Goal: Book appointment/travel/reservation

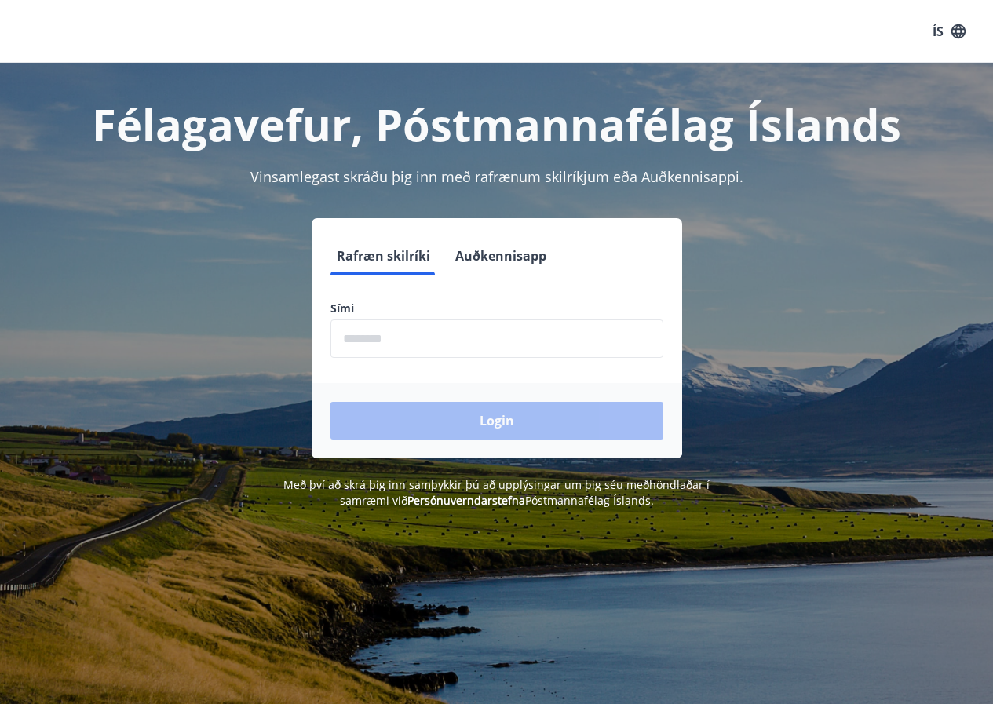
click at [353, 336] on input "phone" at bounding box center [497, 339] width 333 height 38
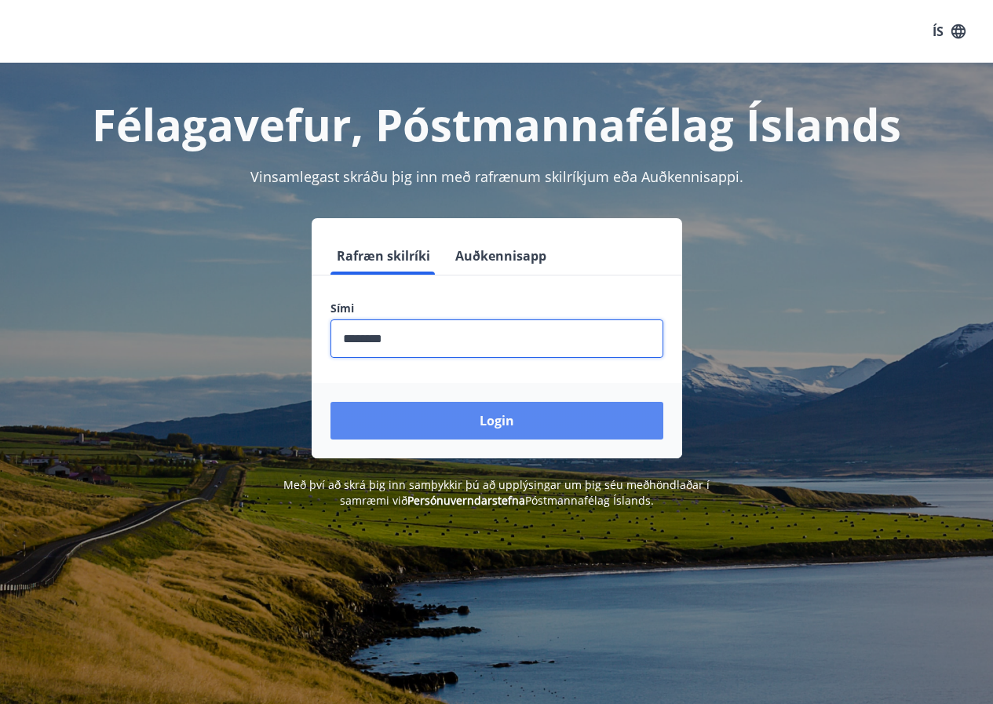
type input "********"
click at [499, 422] on button "Login" at bounding box center [497, 421] width 333 height 38
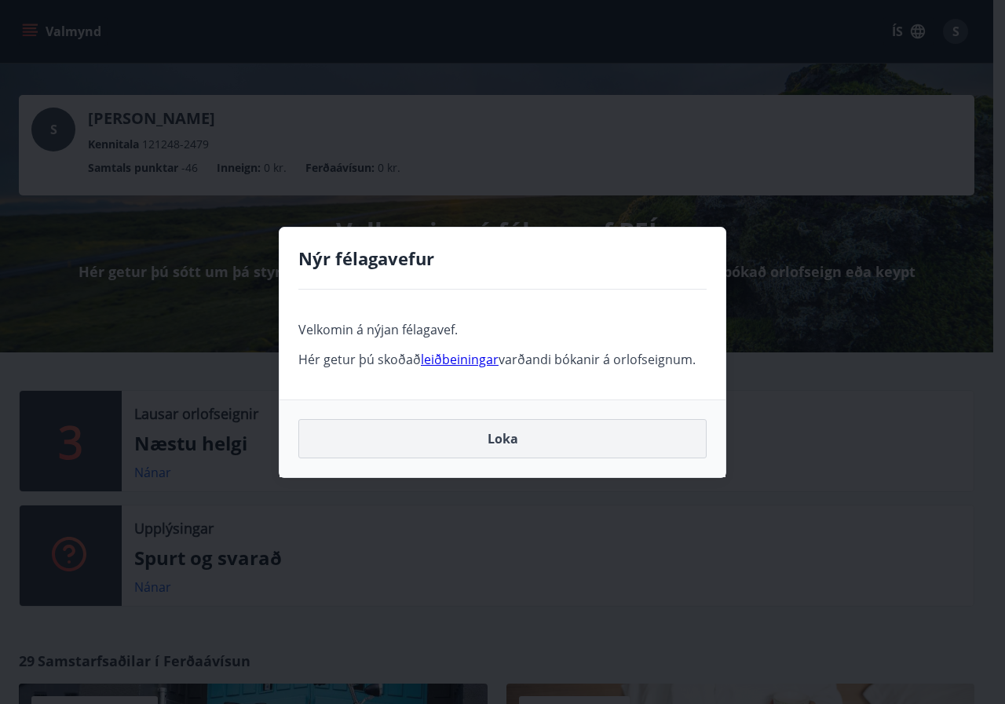
click at [510, 441] on button "Loka" at bounding box center [502, 438] width 408 height 39
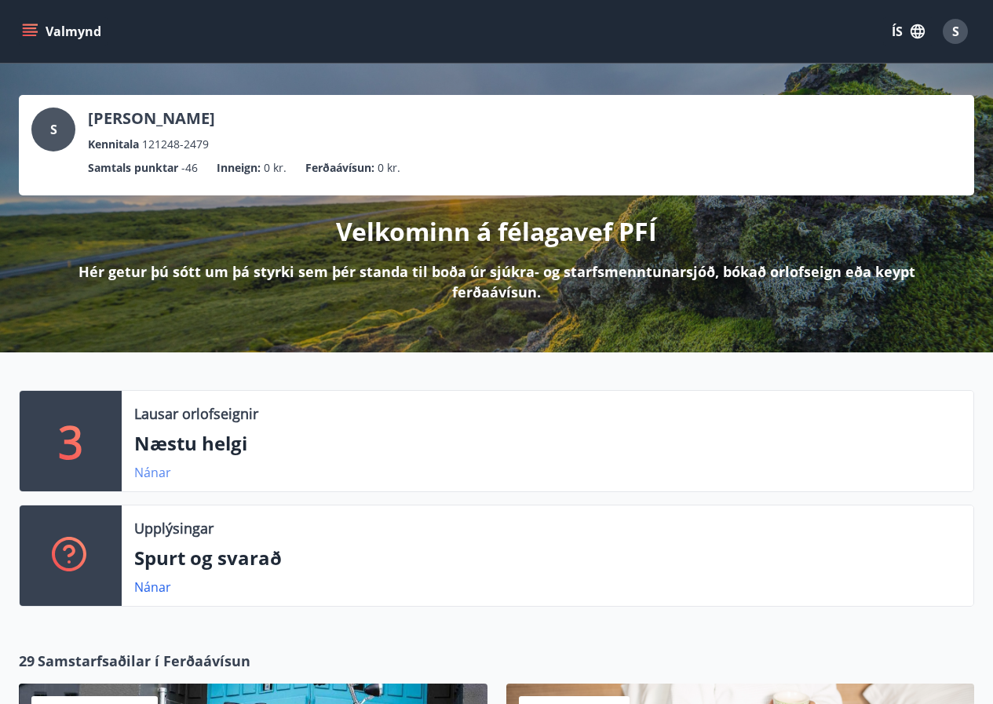
click at [156, 476] on link "Nánar" at bounding box center [152, 472] width 37 height 17
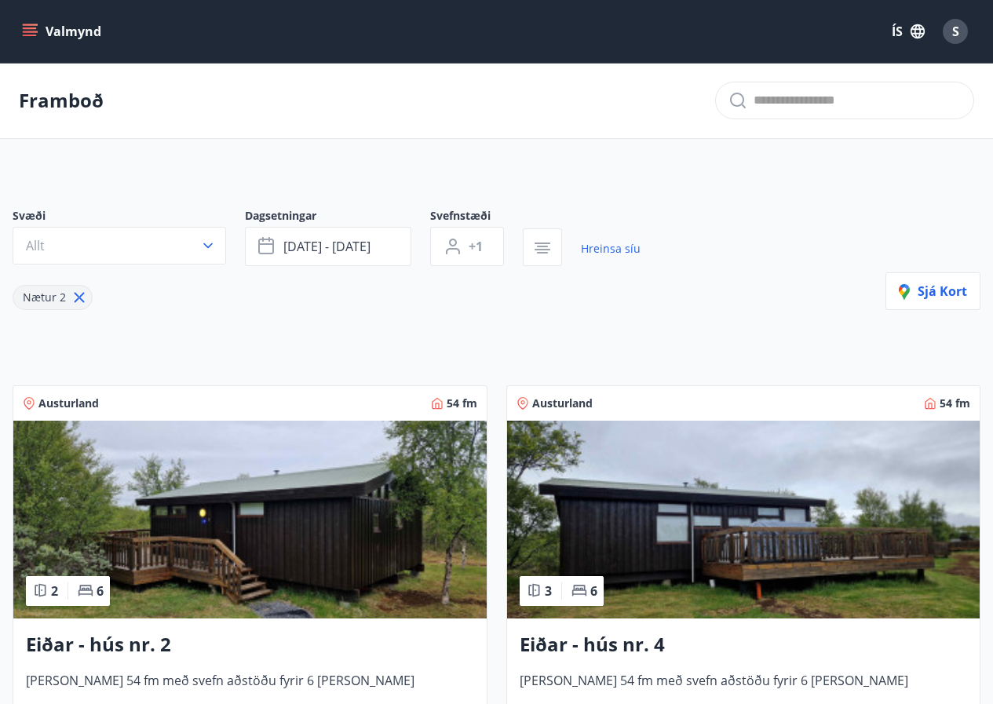
click at [81, 35] on button "Valmynd" at bounding box center [63, 31] width 89 height 28
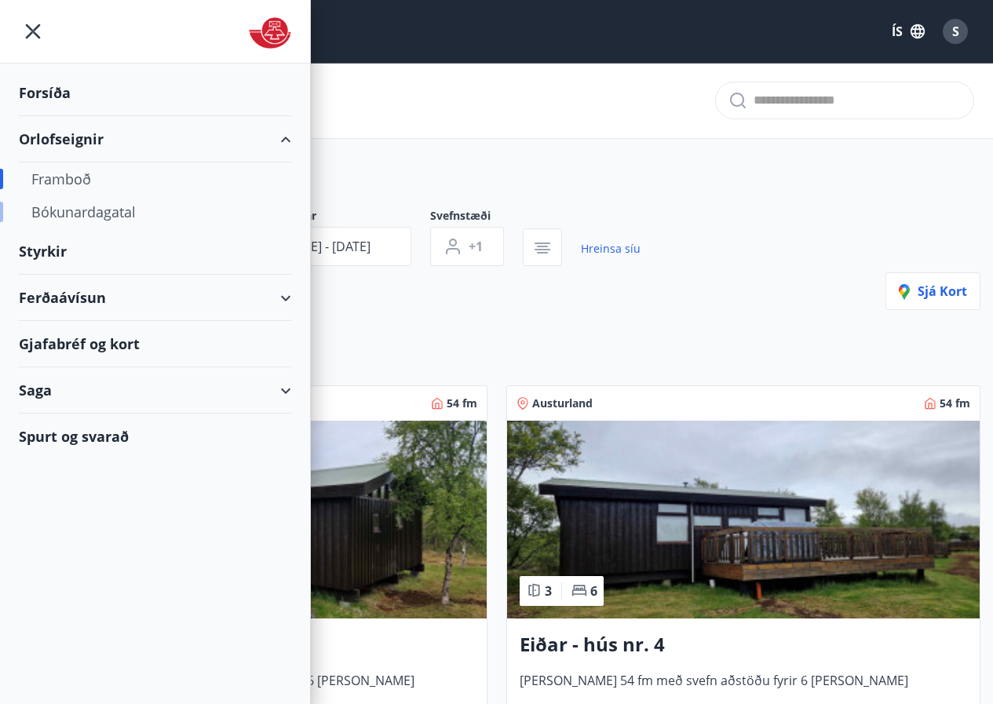
click at [119, 210] on div "Bókunardagatal" at bounding box center [154, 212] width 247 height 33
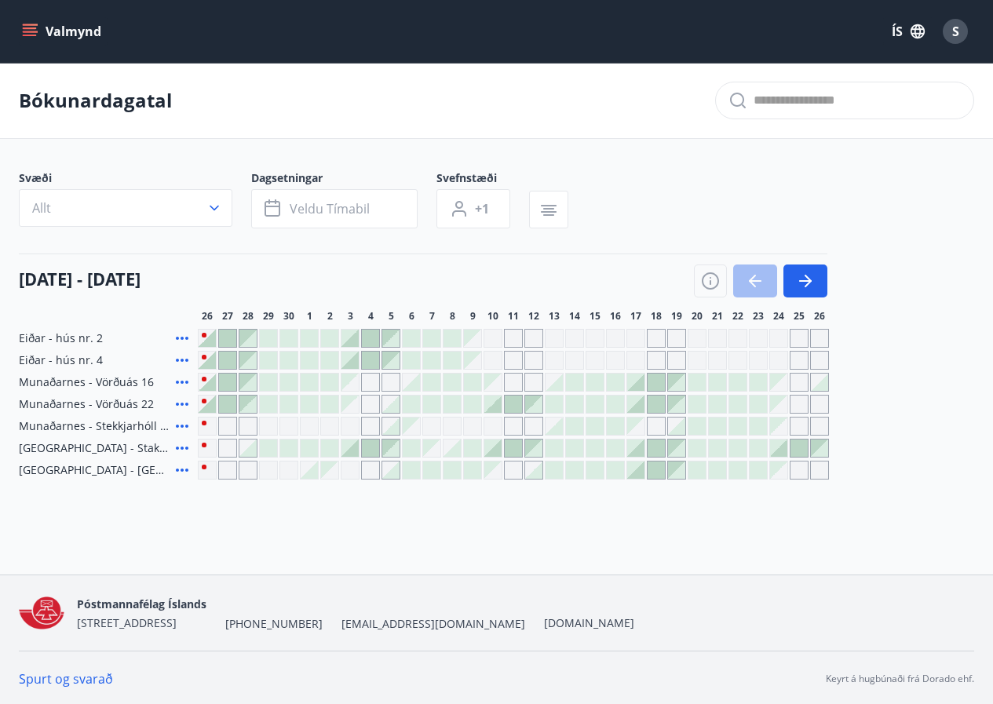
click at [452, 339] on div at bounding box center [452, 338] width 17 height 17
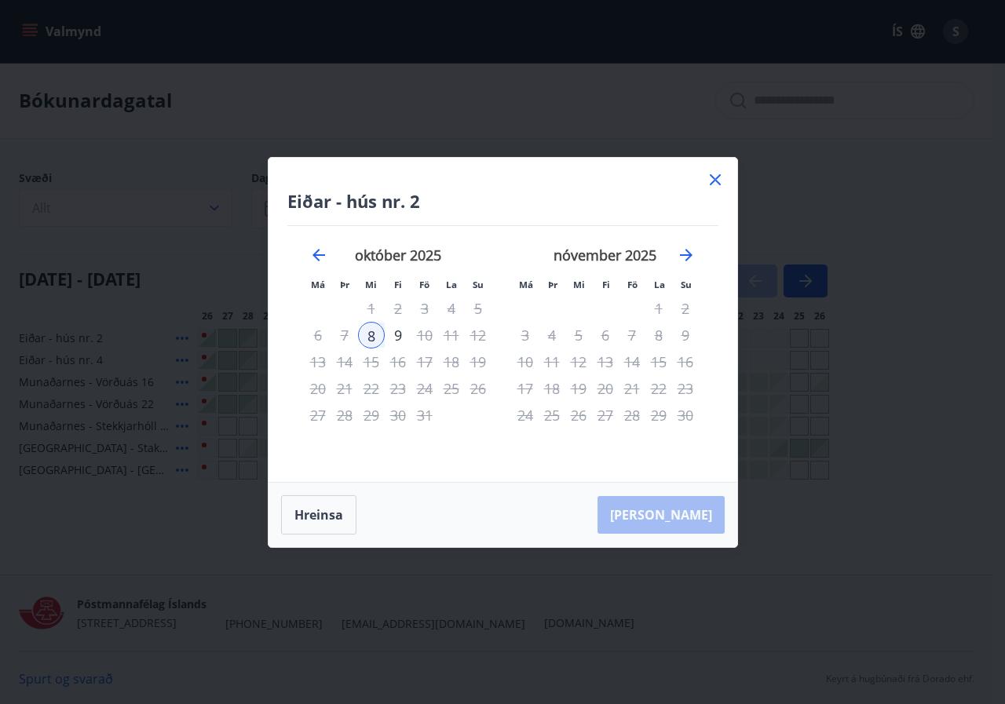
click at [714, 180] on icon at bounding box center [715, 179] width 11 height 11
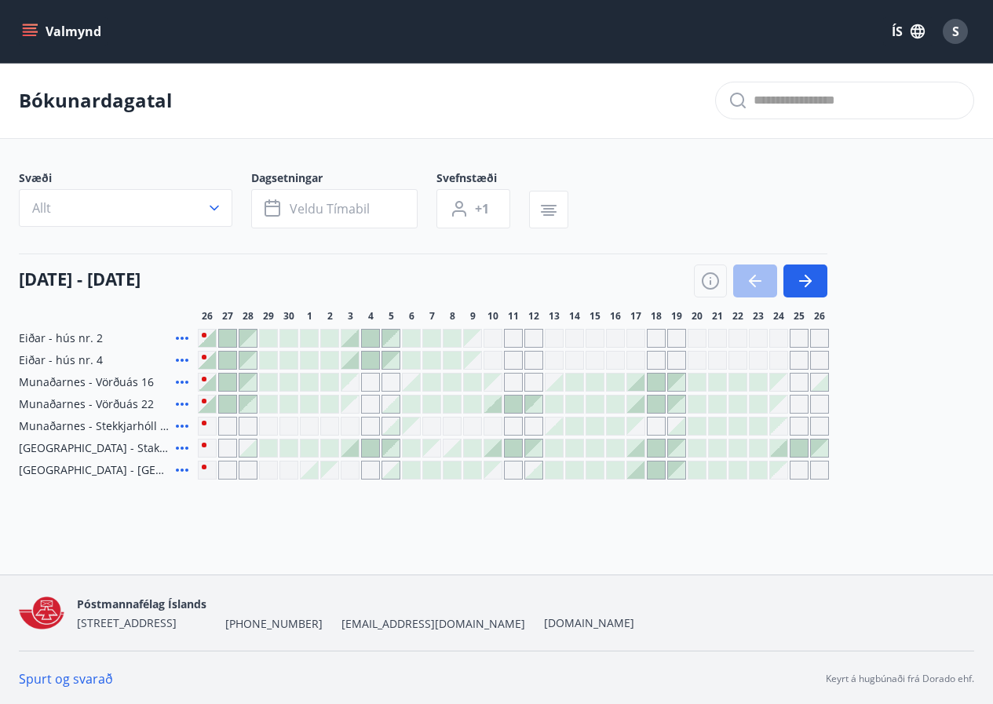
click at [657, 447] on div at bounding box center [656, 448] width 17 height 17
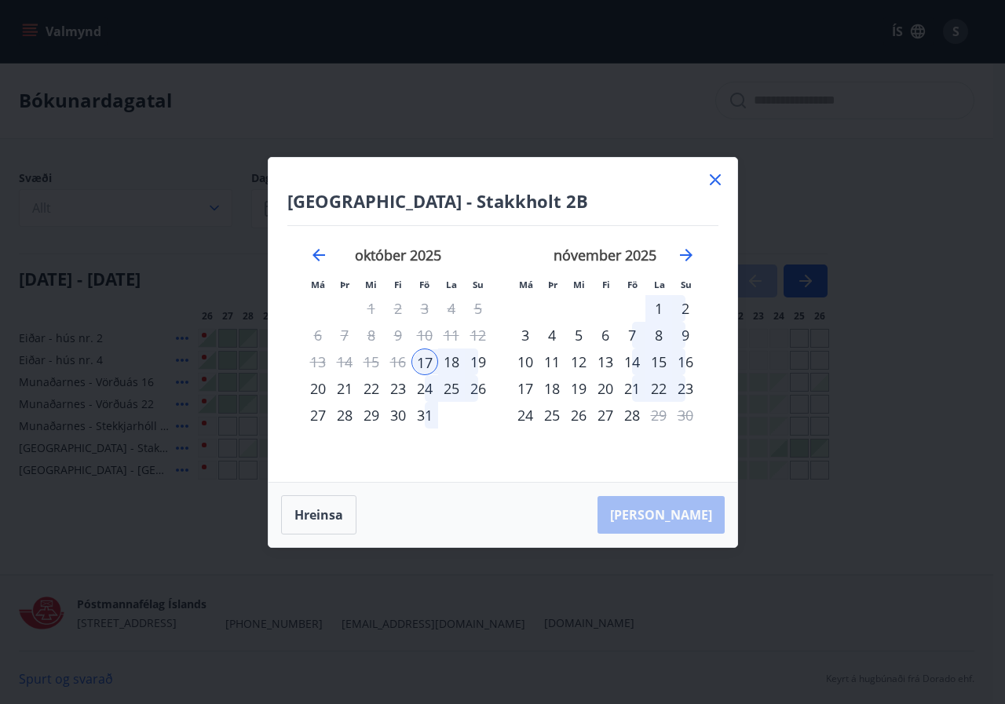
click at [342, 389] on div "21" at bounding box center [344, 388] width 27 height 27
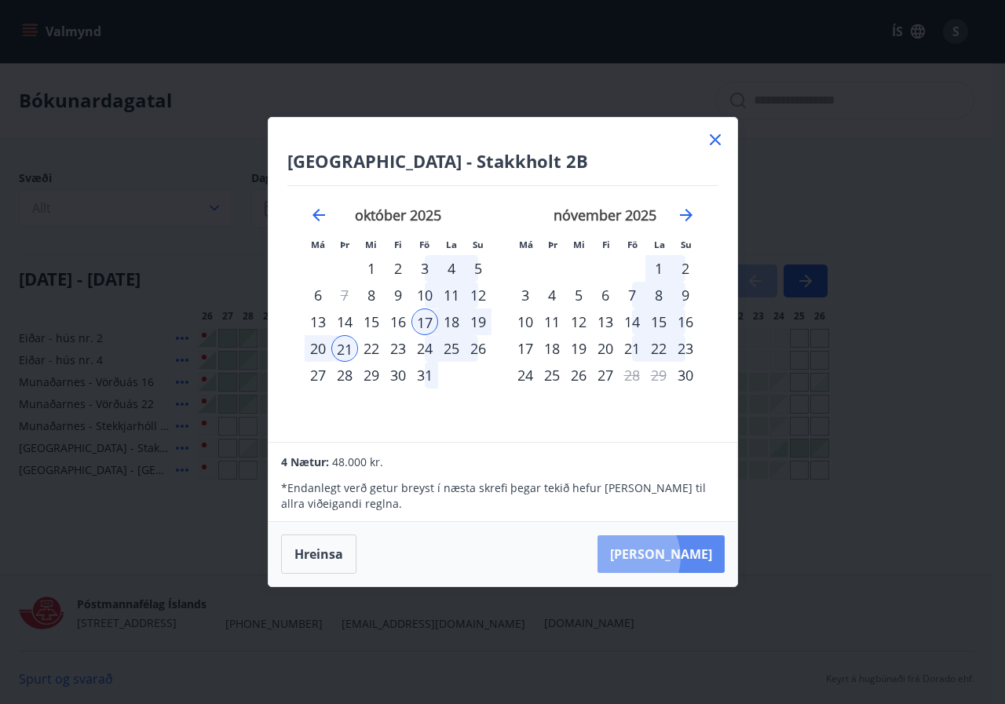
click at [675, 558] on button "[PERSON_NAME]" at bounding box center [661, 555] width 127 height 38
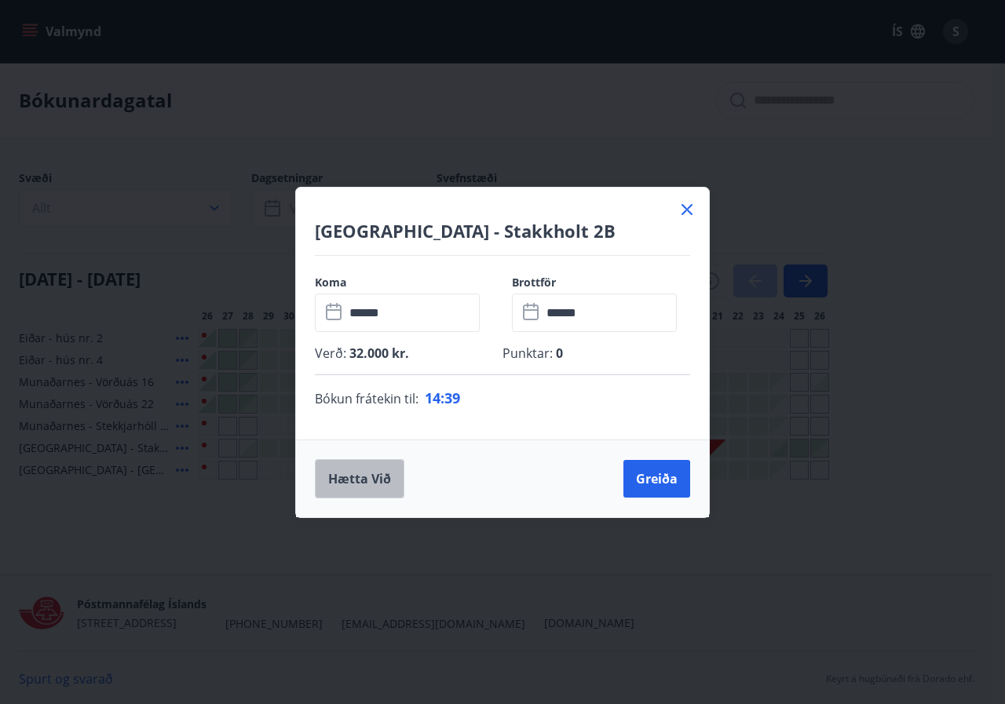
click at [353, 477] on button "Hætta við" at bounding box center [360, 478] width 90 height 39
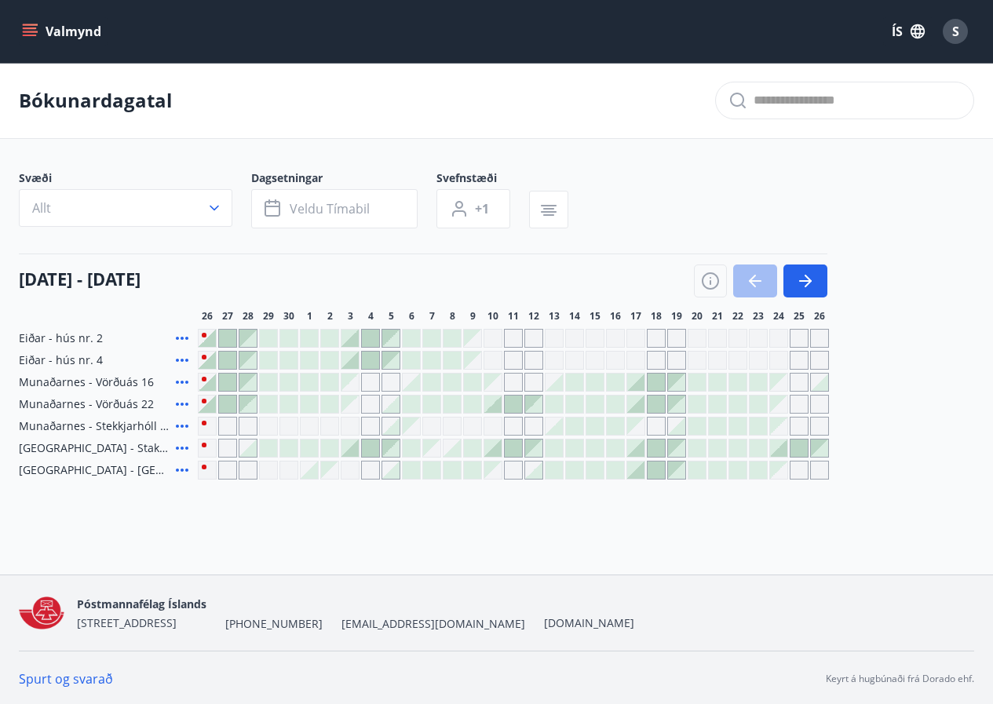
click at [539, 450] on div at bounding box center [533, 448] width 17 height 17
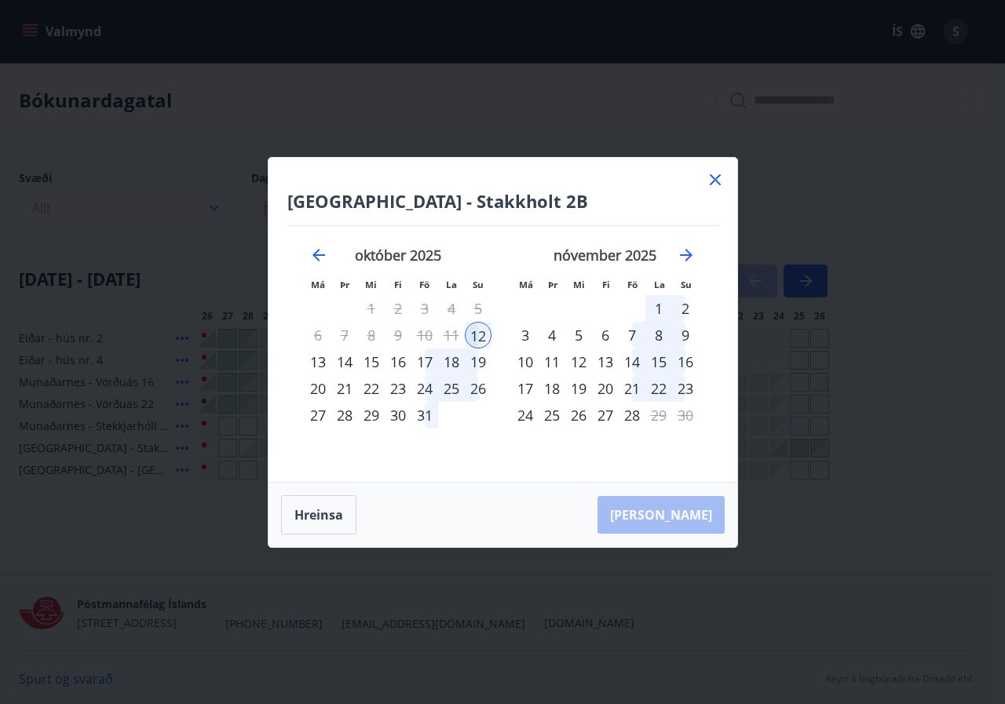
click at [715, 177] on icon at bounding box center [715, 179] width 19 height 19
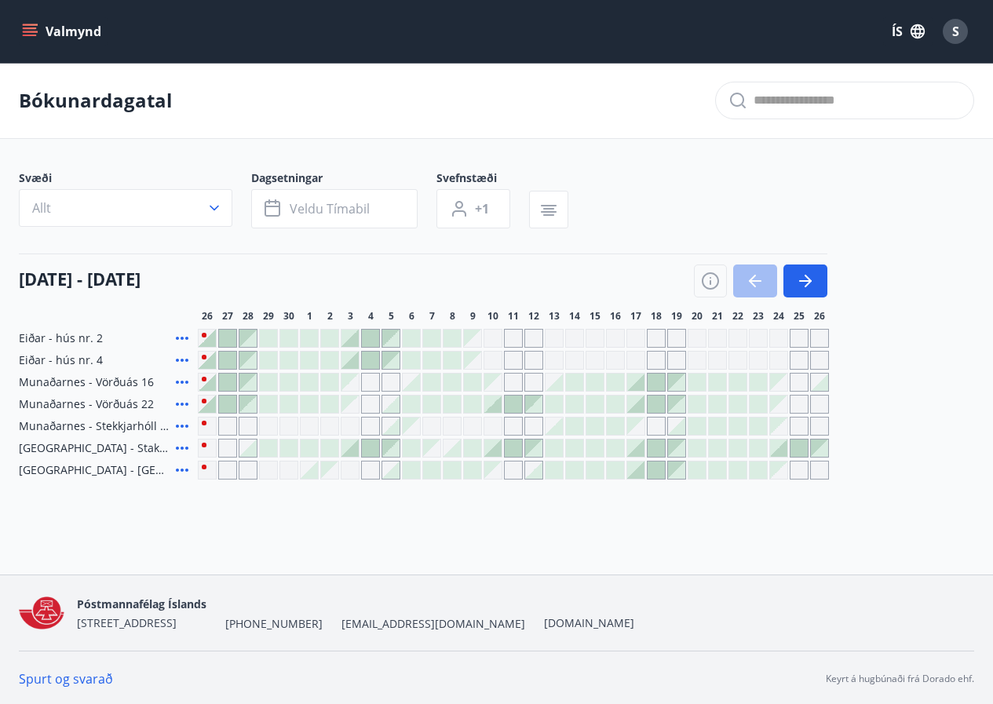
click at [493, 426] on div "Gráir dagar eru ekki bókanlegir" at bounding box center [493, 426] width 19 height 19
click at [596, 524] on div "Bókunardagatal Svæði Allt Dagsetningar Veldu tímabil Svefnstæði +1 [DATE] - [DA…" at bounding box center [496, 303] width 993 height 480
click at [639, 382] on div at bounding box center [635, 382] width 17 height 17
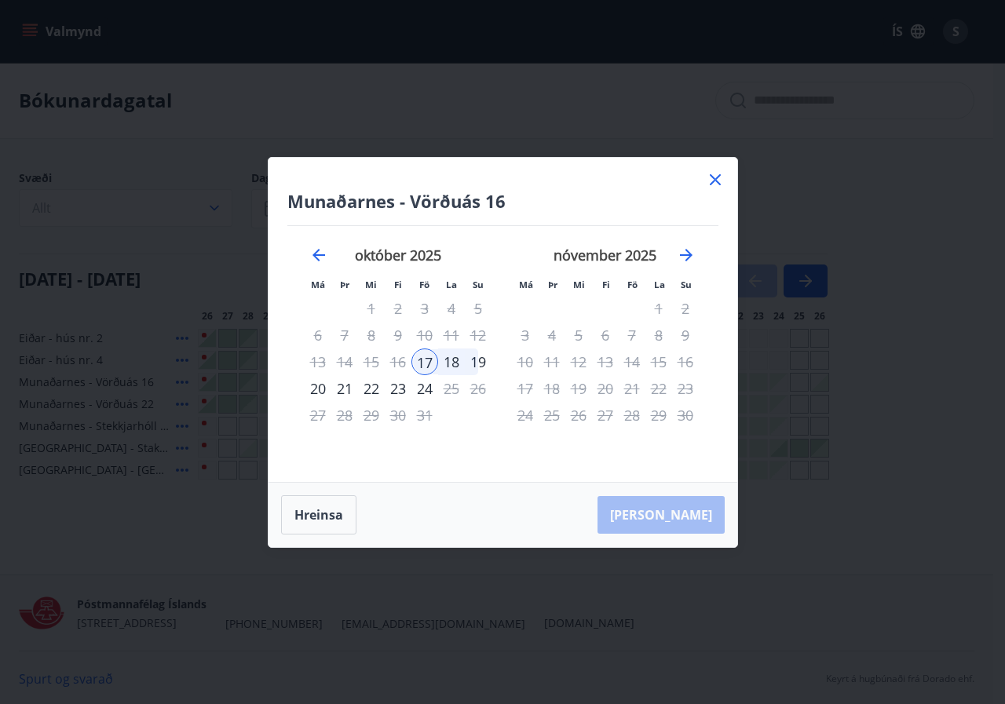
click at [341, 390] on div "21" at bounding box center [344, 388] width 27 height 27
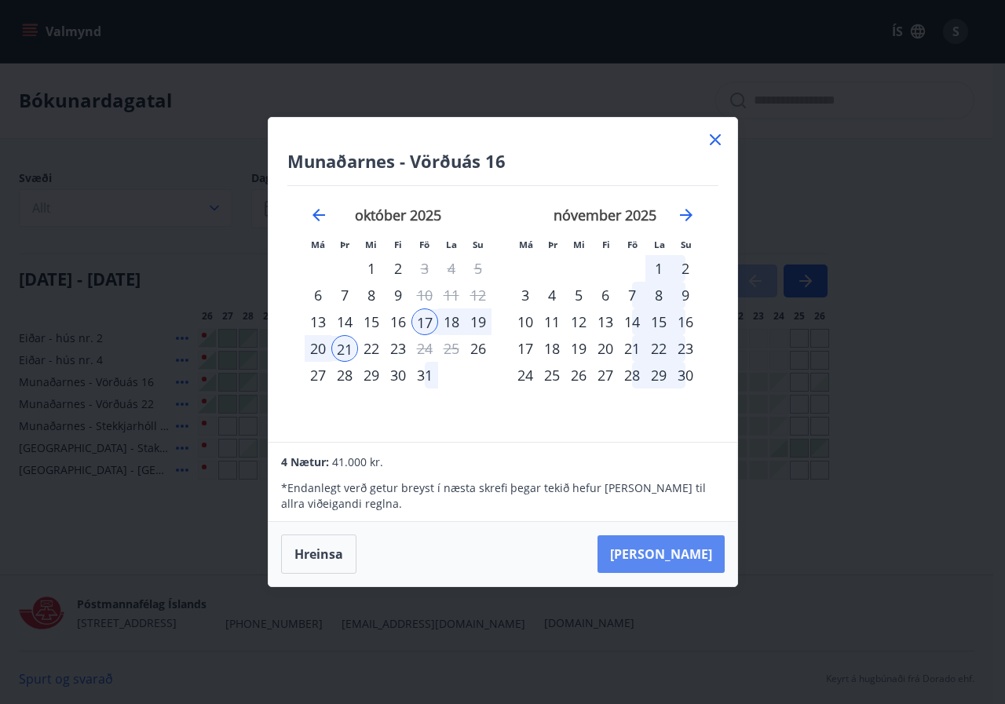
click at [675, 561] on button "[PERSON_NAME]" at bounding box center [661, 555] width 127 height 38
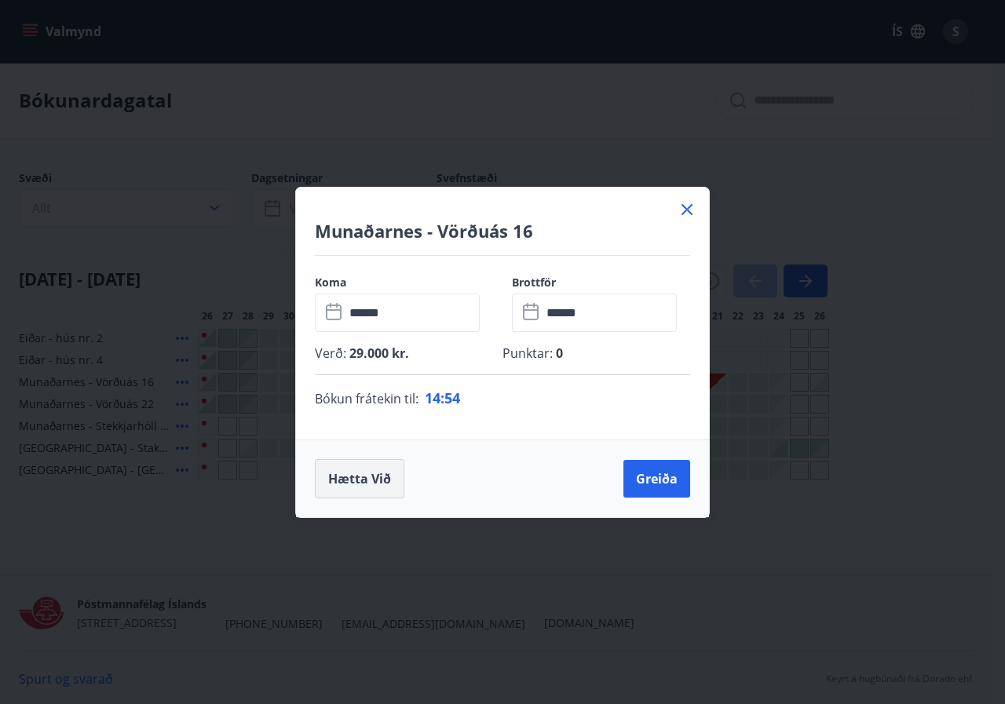
click at [339, 484] on button "Hætta við" at bounding box center [360, 478] width 90 height 39
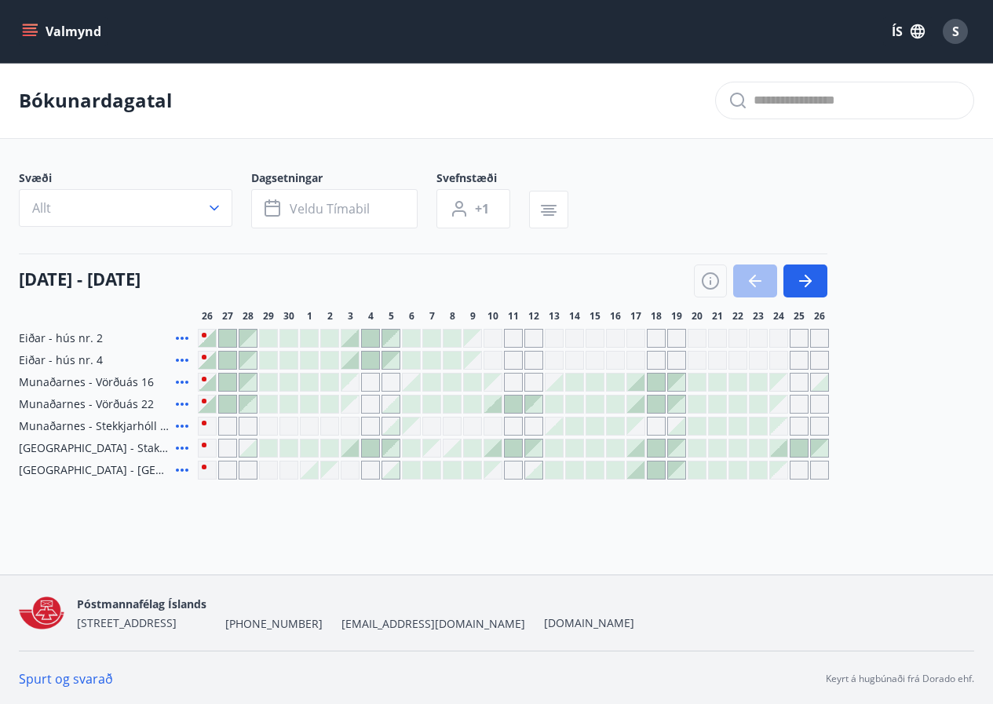
click at [679, 431] on div at bounding box center [676, 426] width 17 height 17
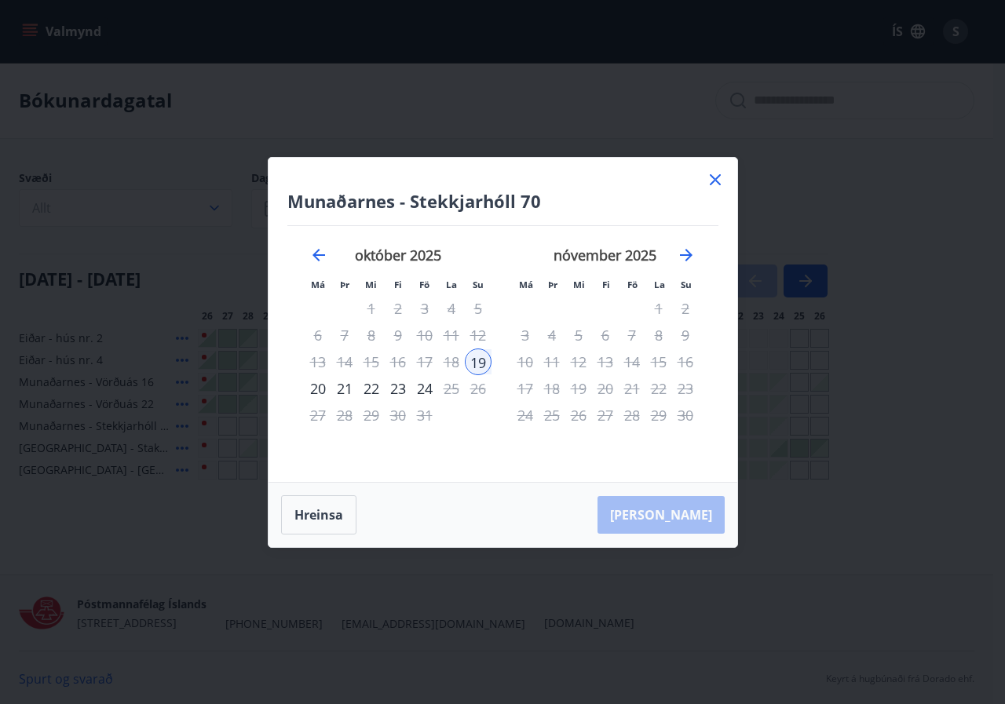
click at [340, 389] on div "21" at bounding box center [344, 388] width 27 height 27
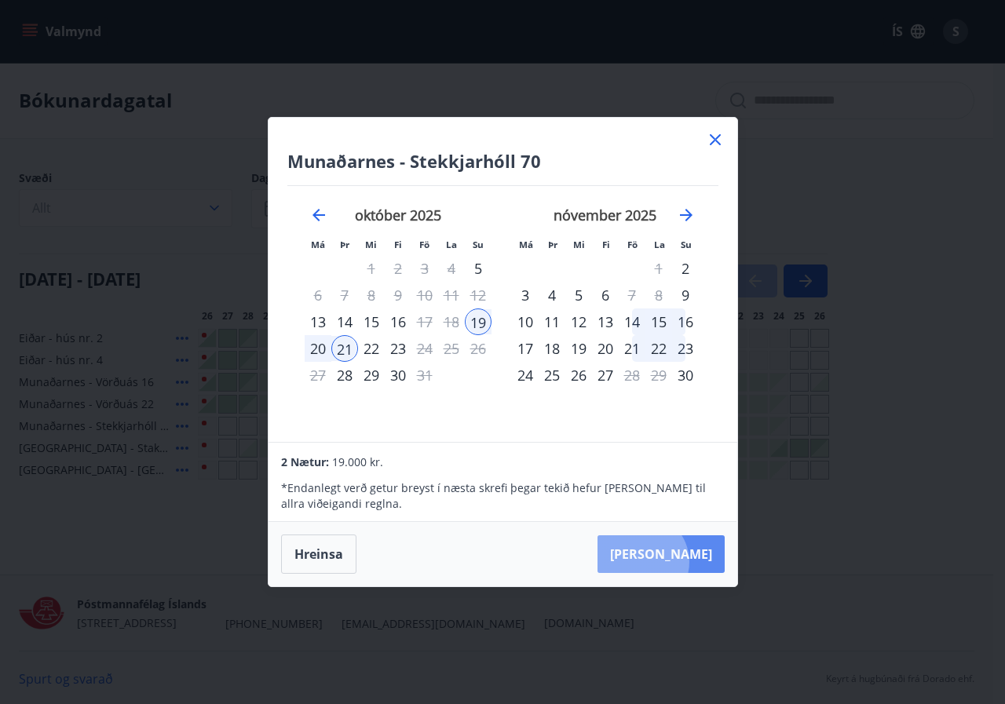
click at [689, 562] on button "[PERSON_NAME]" at bounding box center [661, 555] width 127 height 38
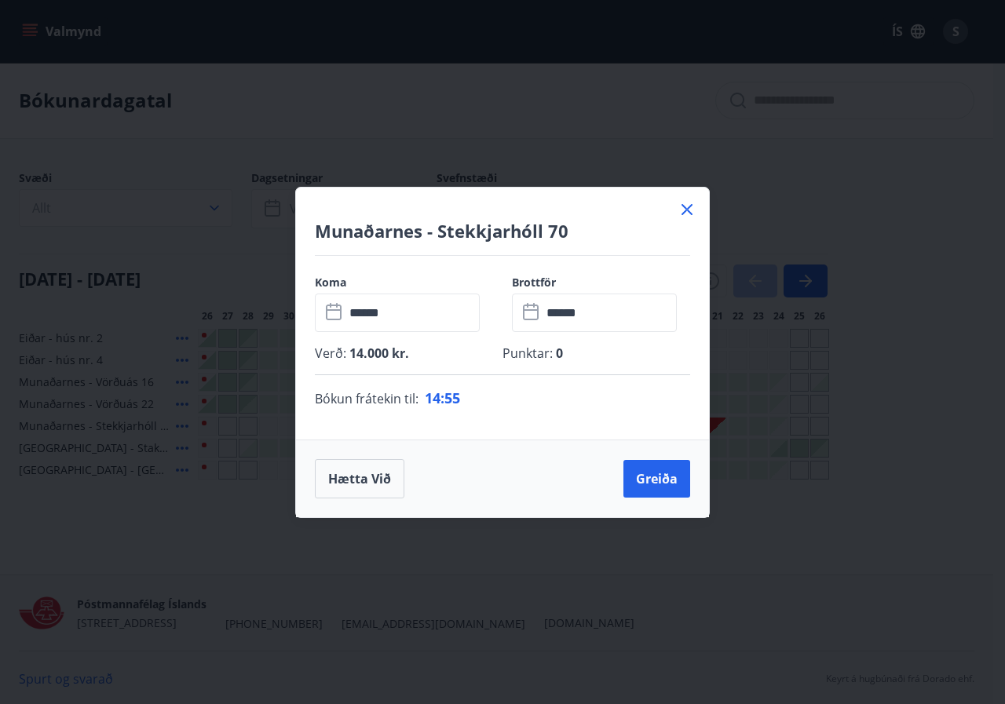
click at [690, 206] on icon at bounding box center [687, 209] width 11 height 11
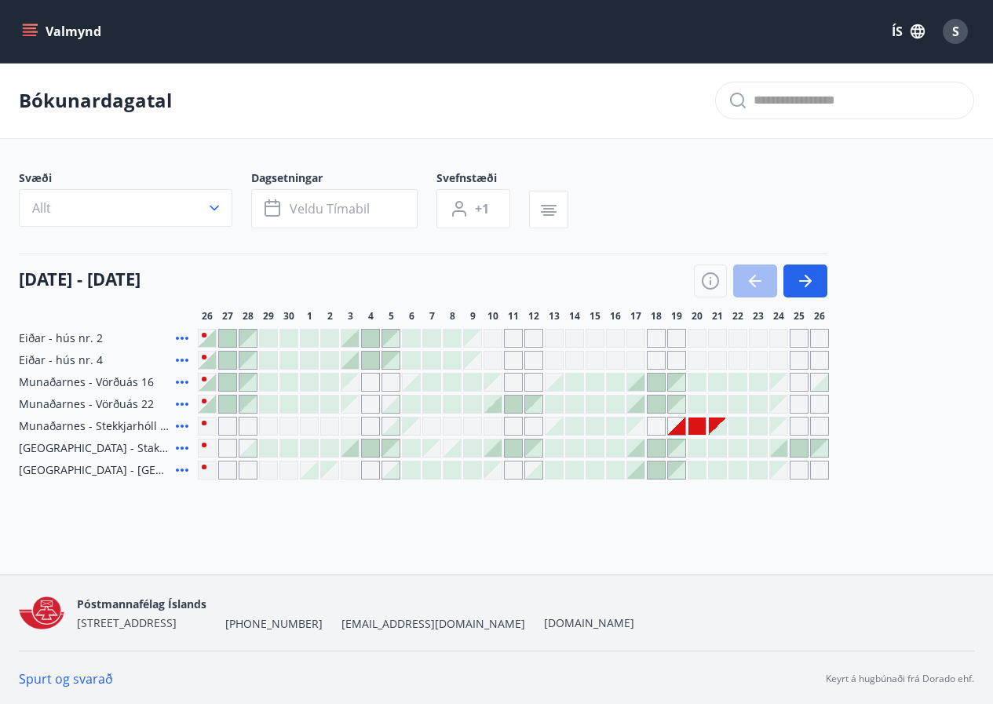
click at [678, 429] on div at bounding box center [676, 426] width 17 height 17
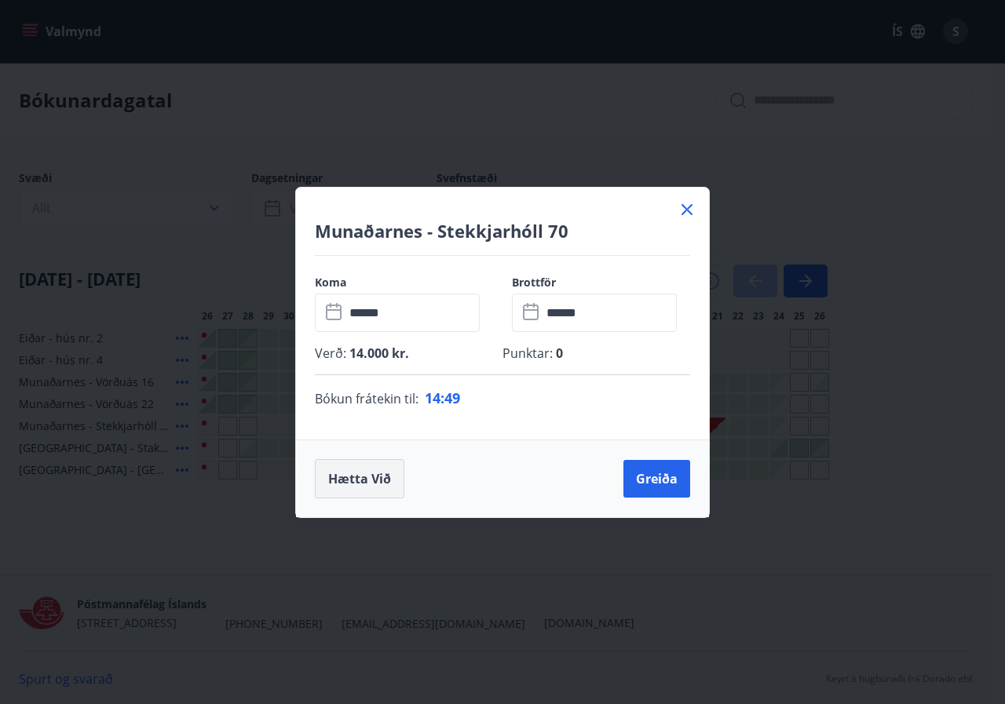
click at [368, 481] on button "Hætta við" at bounding box center [360, 478] width 90 height 39
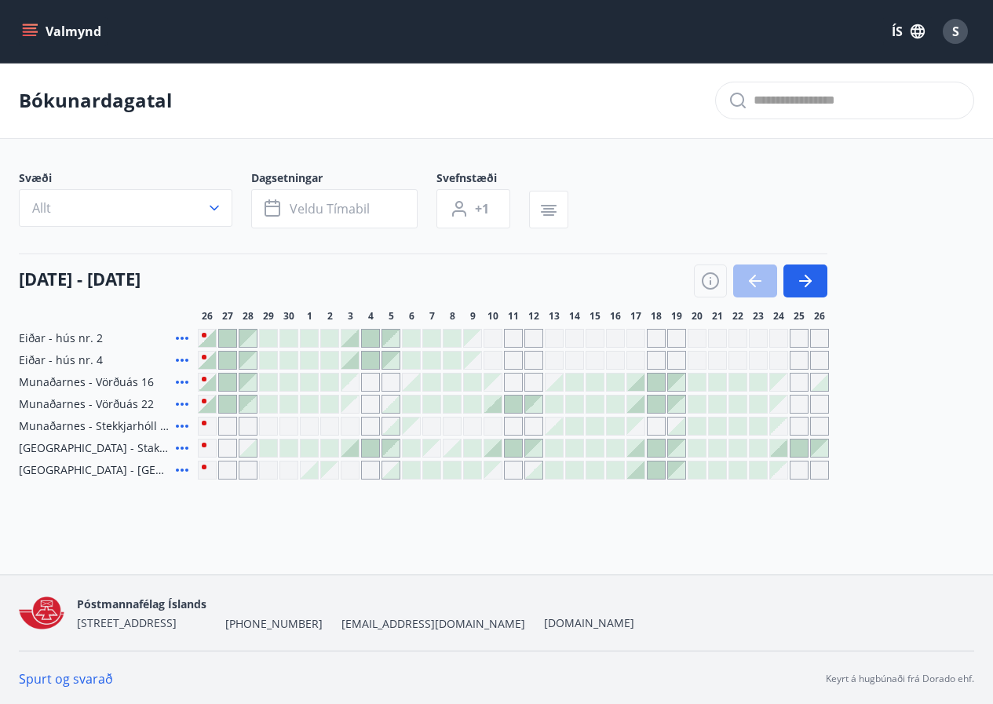
click at [640, 450] on div at bounding box center [635, 448] width 17 height 17
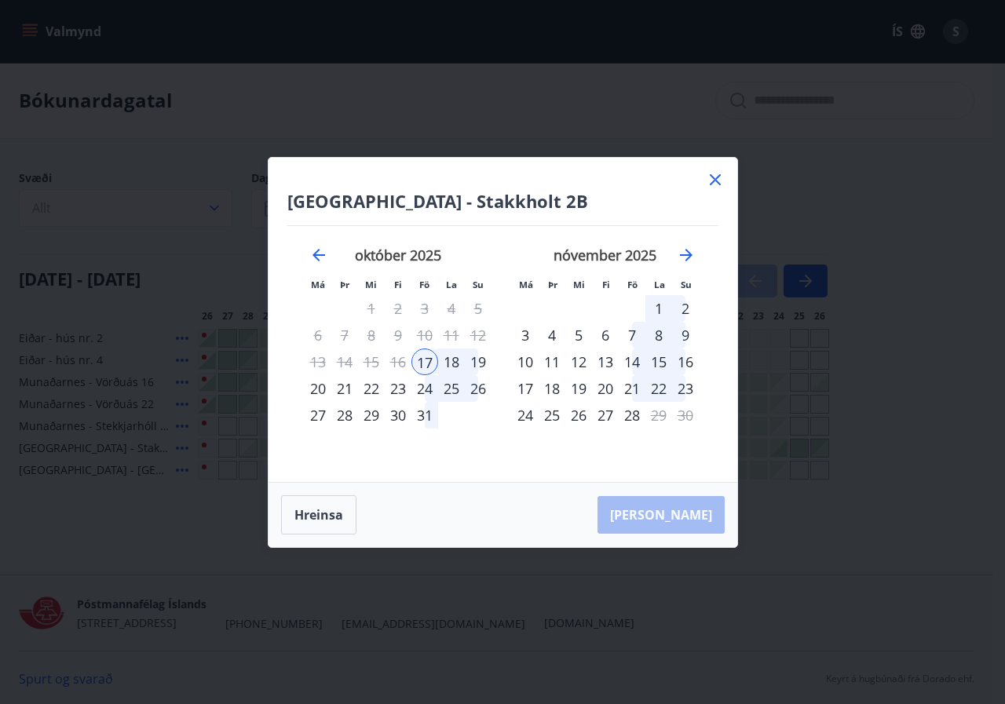
click at [480, 366] on div "19" at bounding box center [478, 362] width 27 height 27
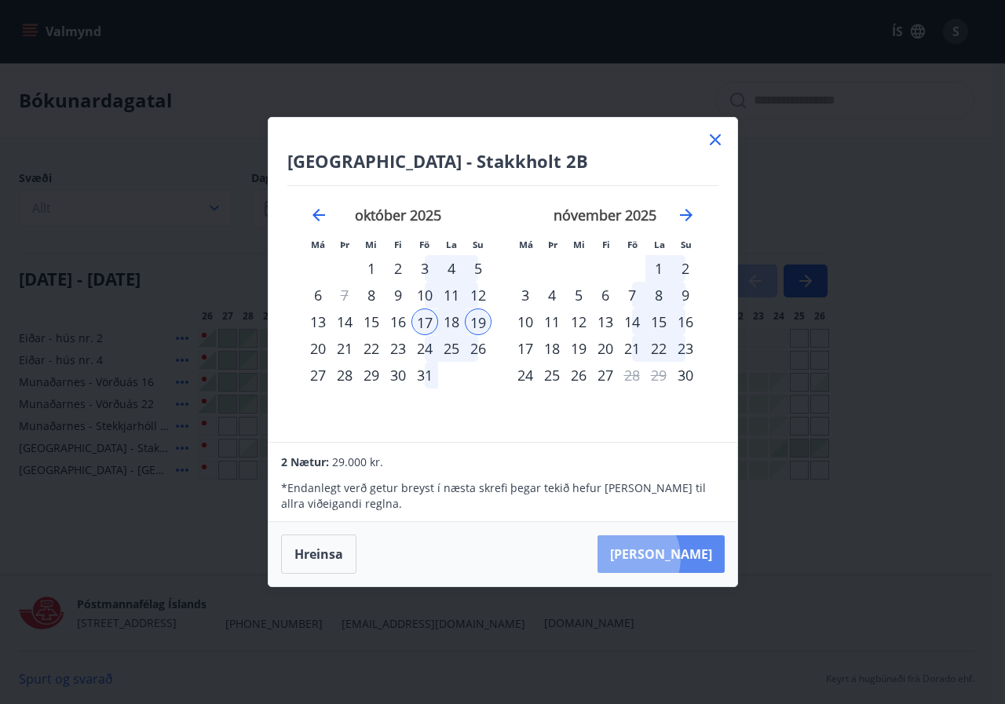
click at [675, 558] on button "[PERSON_NAME]" at bounding box center [661, 555] width 127 height 38
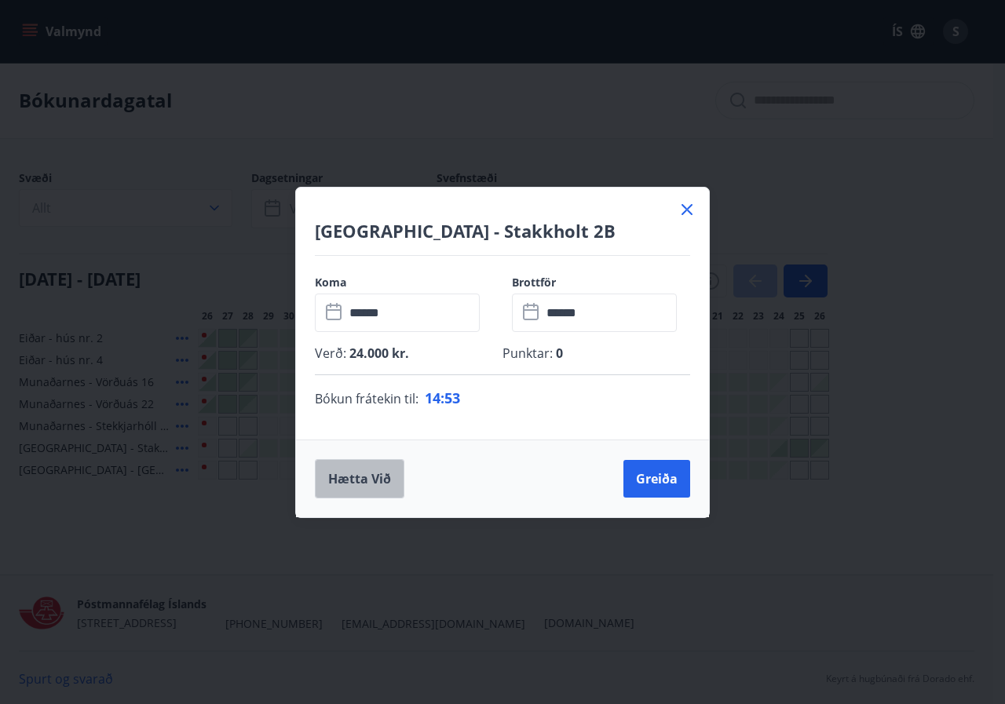
click at [379, 475] on button "Hætta við" at bounding box center [360, 478] width 90 height 39
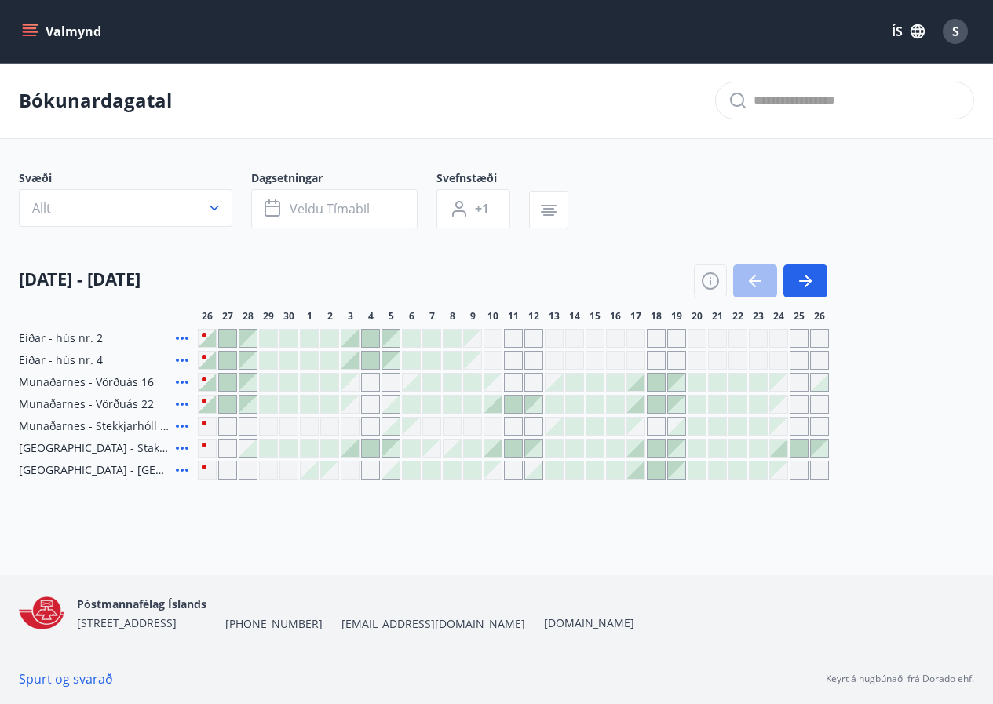
click at [638, 451] on div at bounding box center [635, 448] width 17 height 17
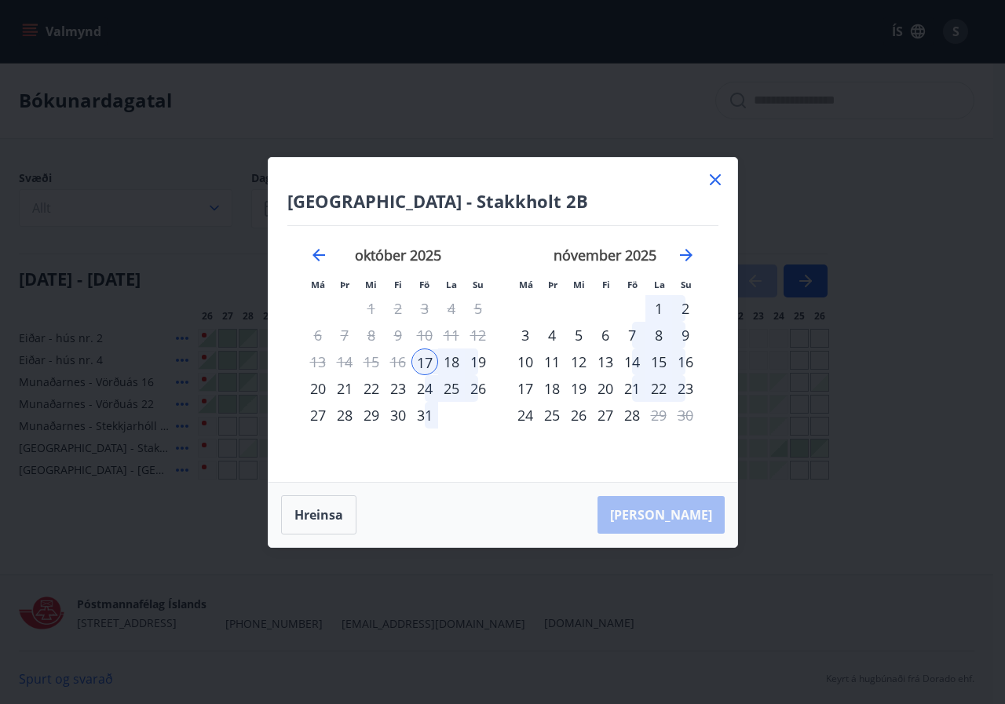
click at [320, 389] on div "20" at bounding box center [318, 388] width 27 height 27
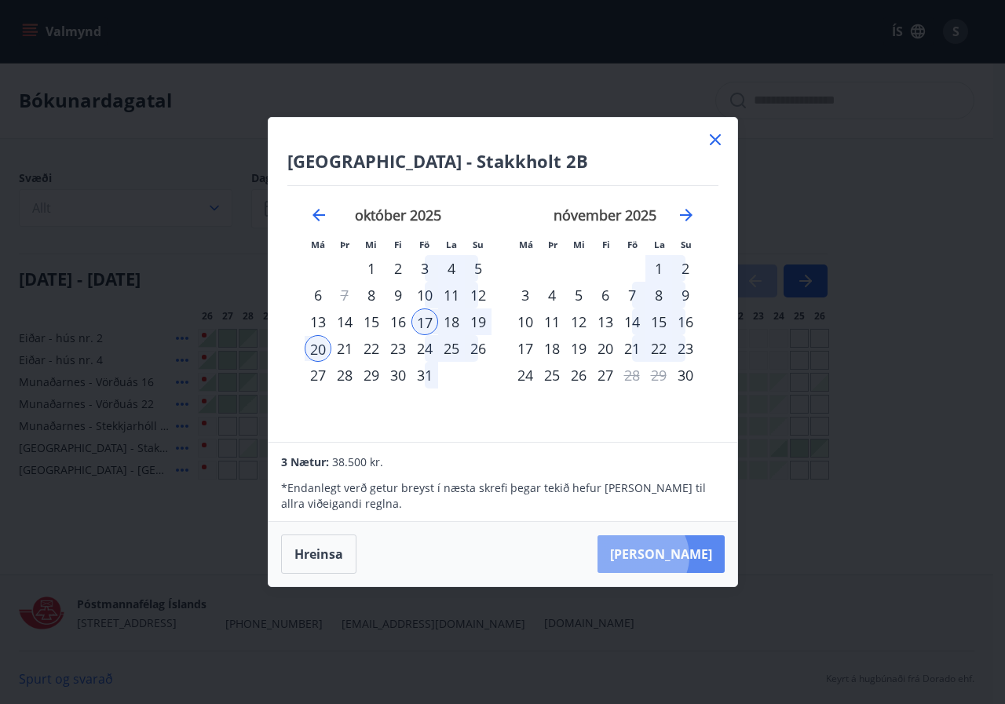
click at [690, 557] on button "[PERSON_NAME]" at bounding box center [661, 555] width 127 height 38
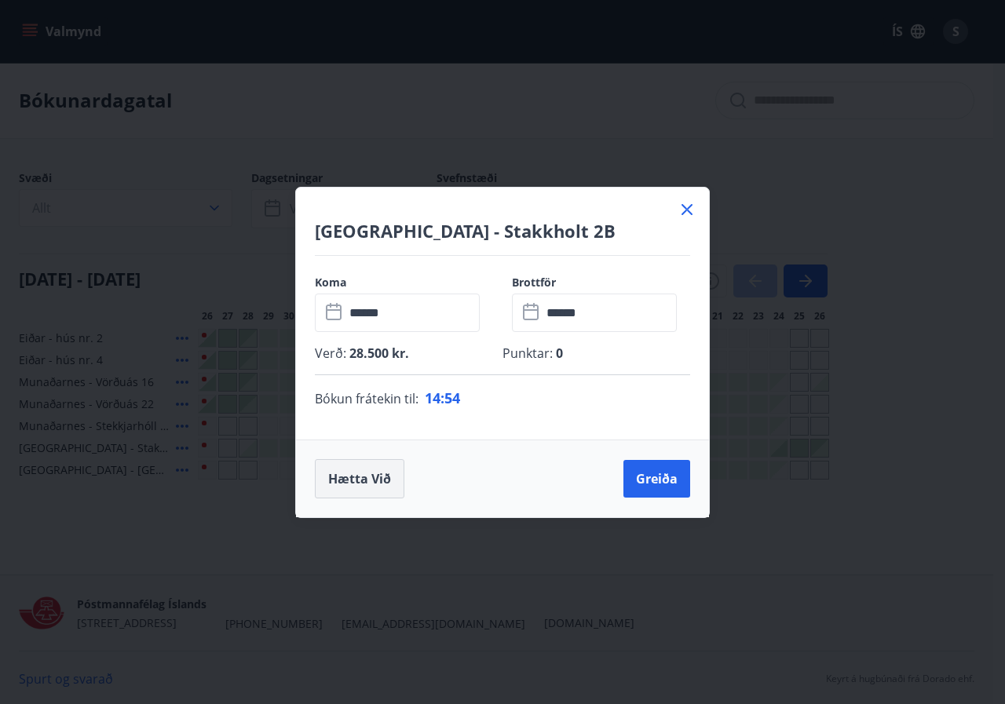
click at [360, 488] on button "Hætta við" at bounding box center [360, 478] width 90 height 39
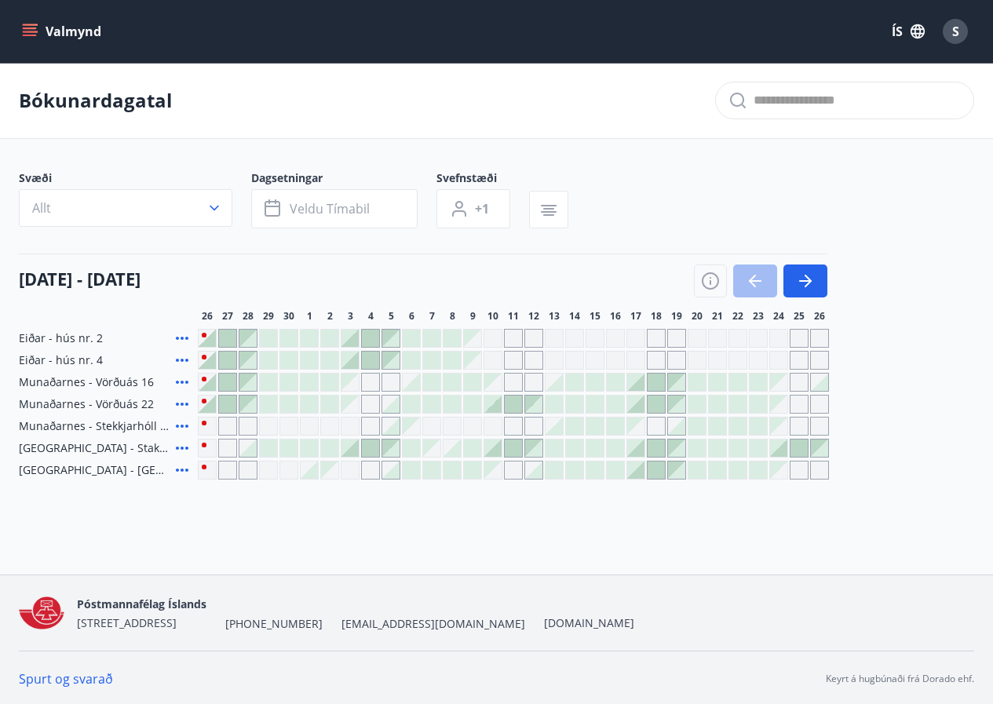
click at [654, 384] on div at bounding box center [656, 382] width 17 height 17
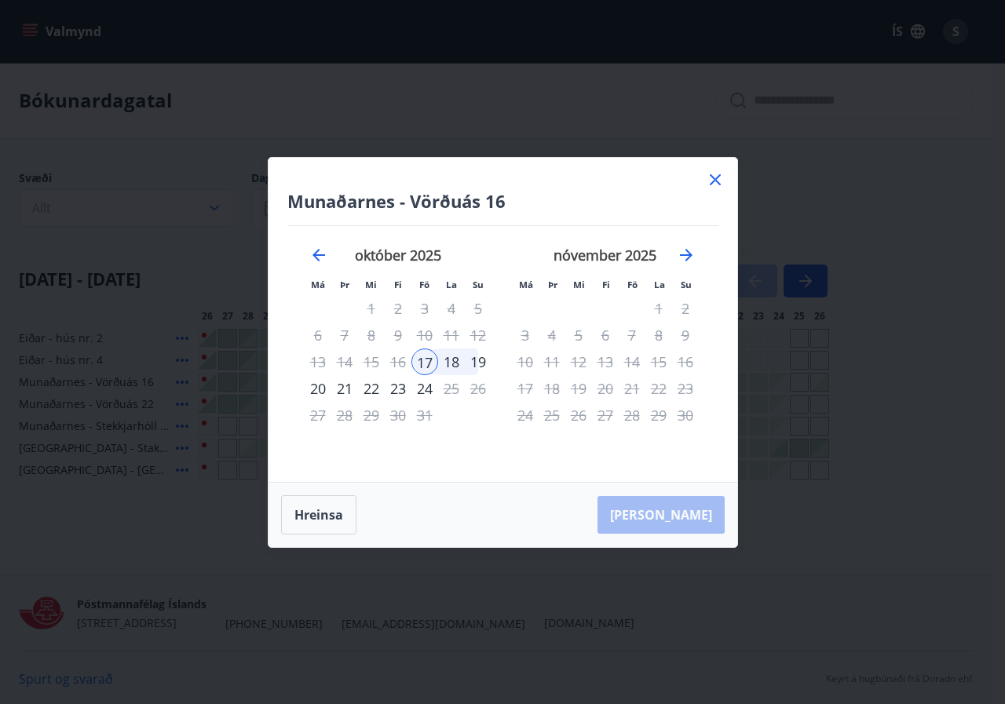
click at [456, 367] on div "18" at bounding box center [451, 362] width 27 height 27
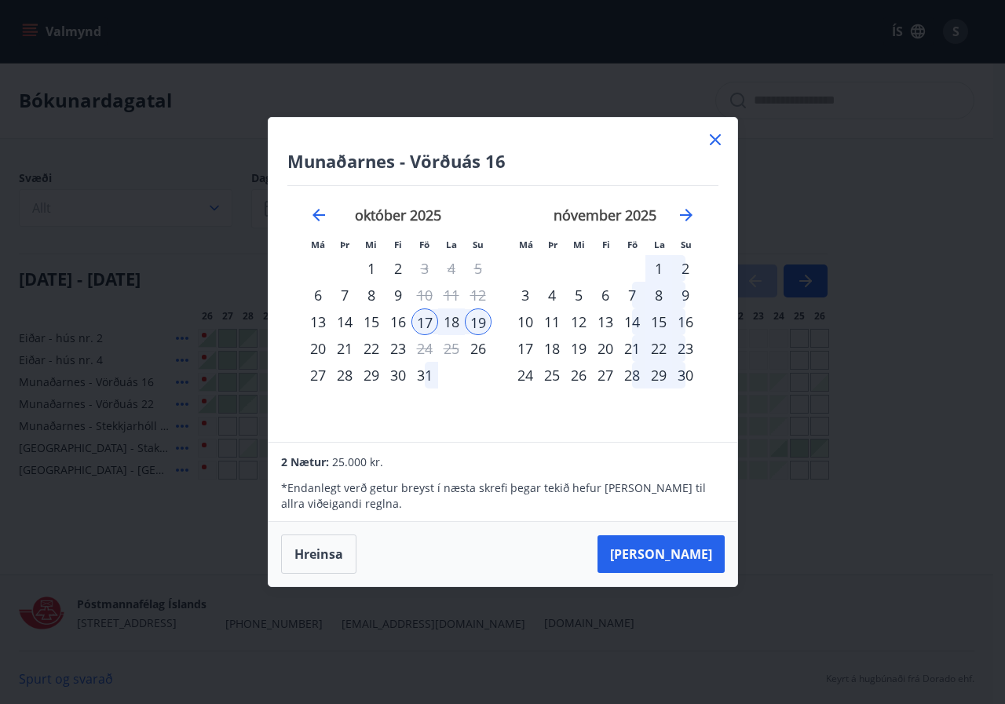
click at [425, 331] on div "17" at bounding box center [424, 322] width 27 height 27
click at [308, 561] on button "Hreinsa" at bounding box center [318, 554] width 75 height 39
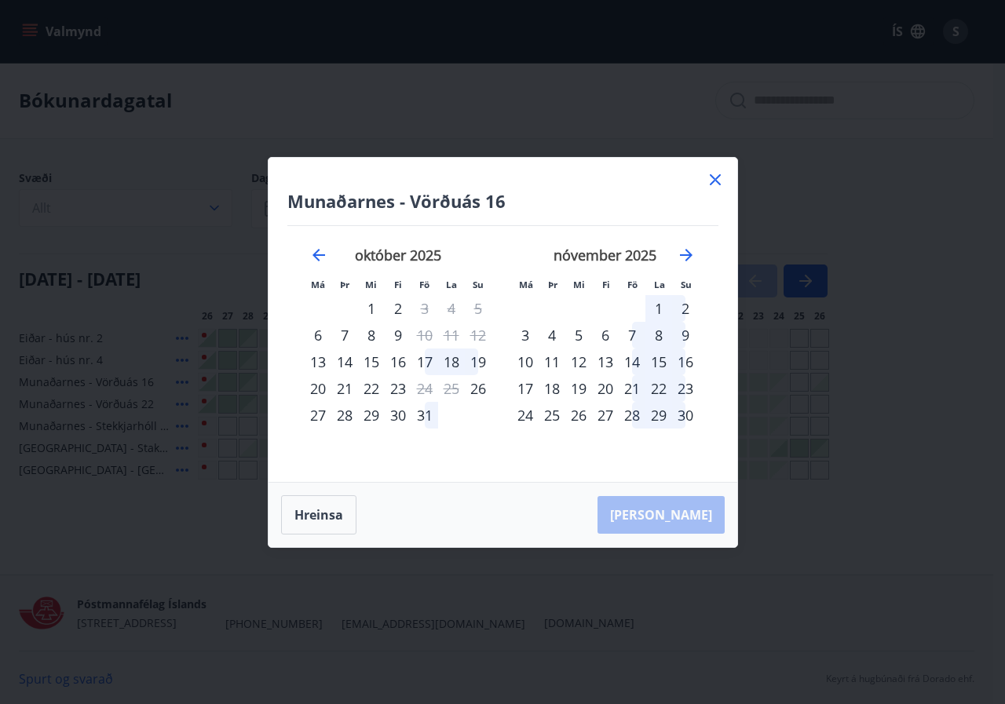
click at [710, 178] on icon at bounding box center [715, 179] width 19 height 19
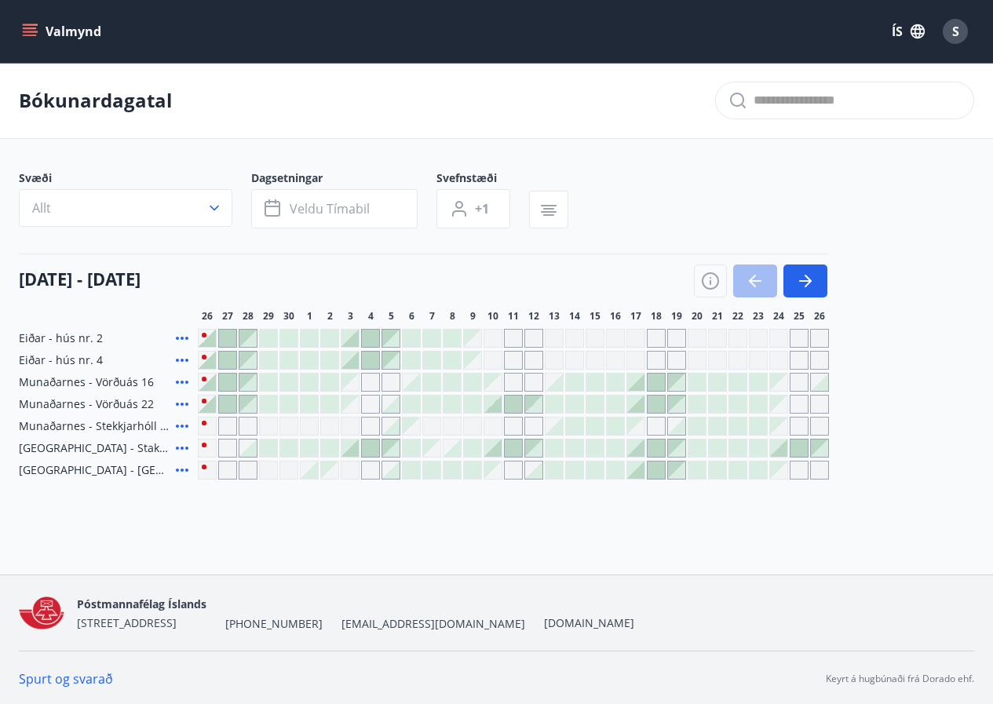
click at [348, 341] on div at bounding box center [350, 338] width 17 height 17
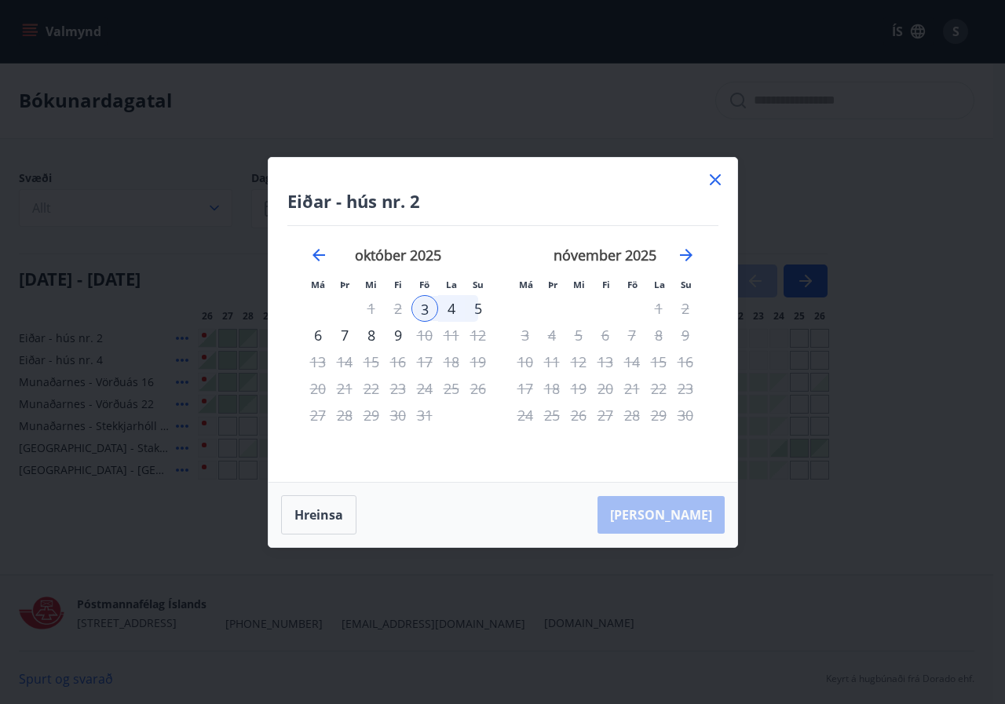
click at [478, 309] on div "5" at bounding box center [478, 308] width 27 height 27
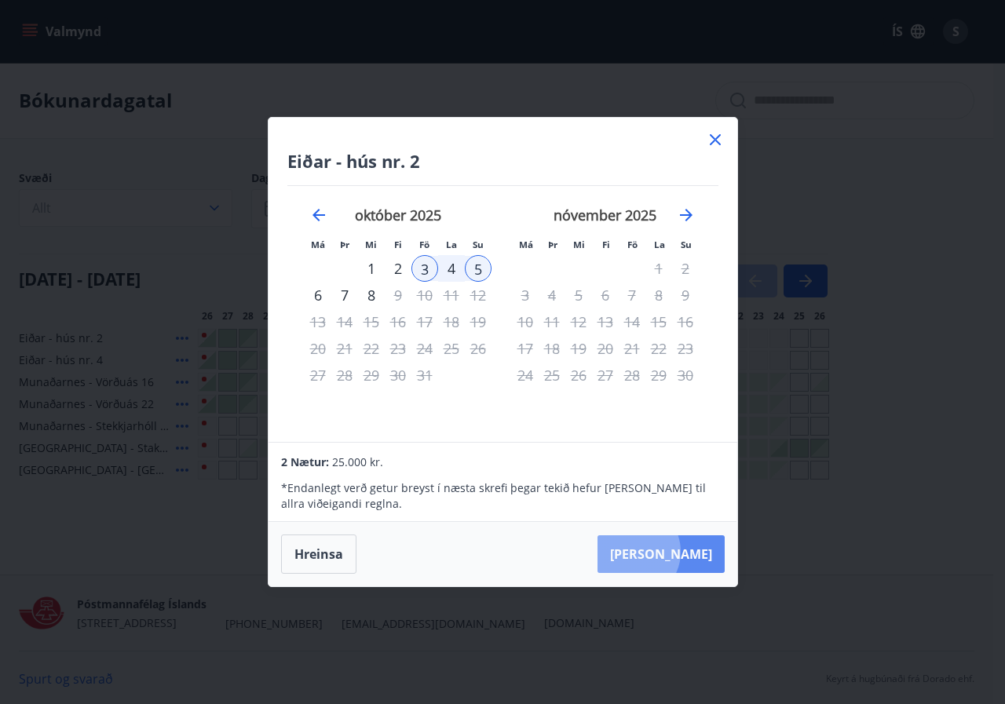
click at [682, 552] on button "[PERSON_NAME]" at bounding box center [661, 555] width 127 height 38
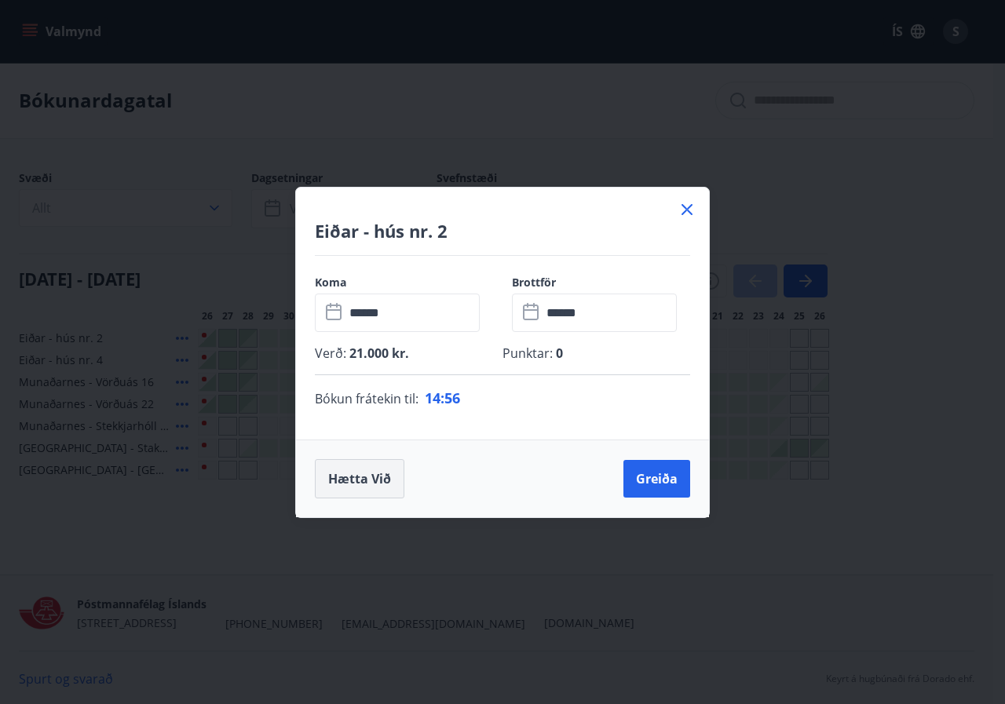
click at [349, 479] on button "Hætta við" at bounding box center [360, 478] width 90 height 39
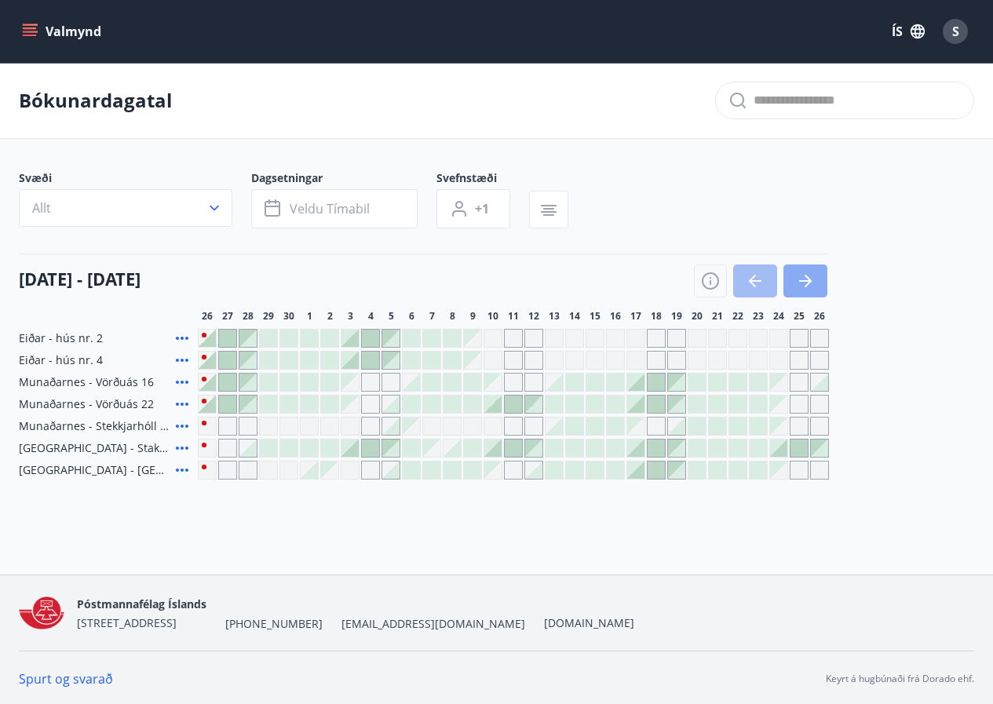
click at [814, 284] on icon "button" at bounding box center [805, 281] width 19 height 19
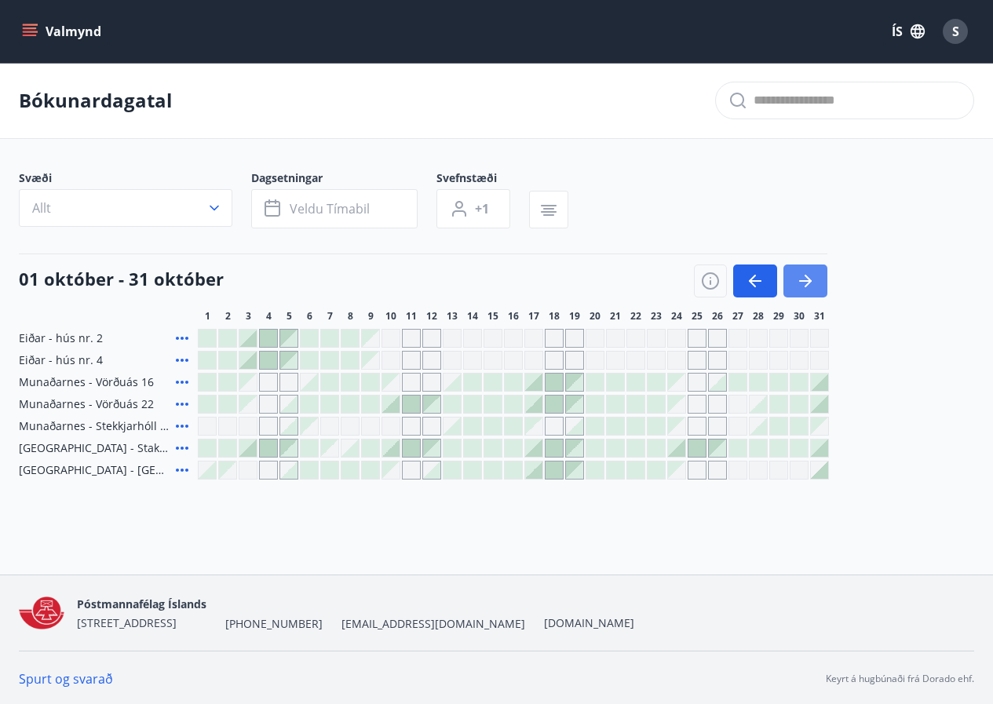
click at [814, 284] on icon "button" at bounding box center [805, 281] width 19 height 19
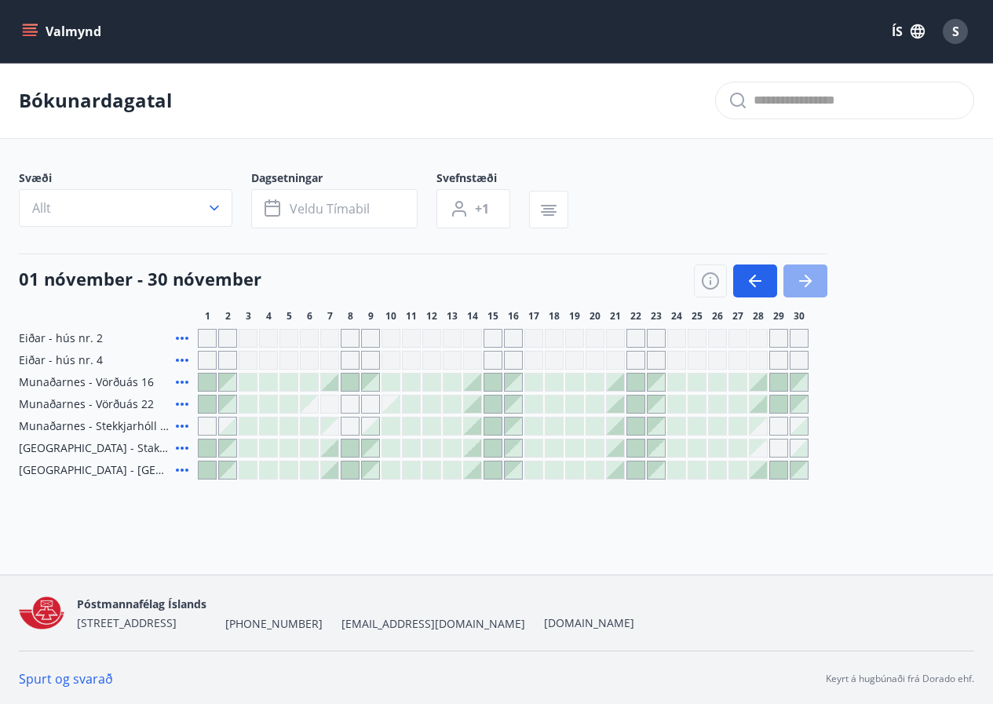
click at [814, 284] on icon "button" at bounding box center [805, 281] width 19 height 19
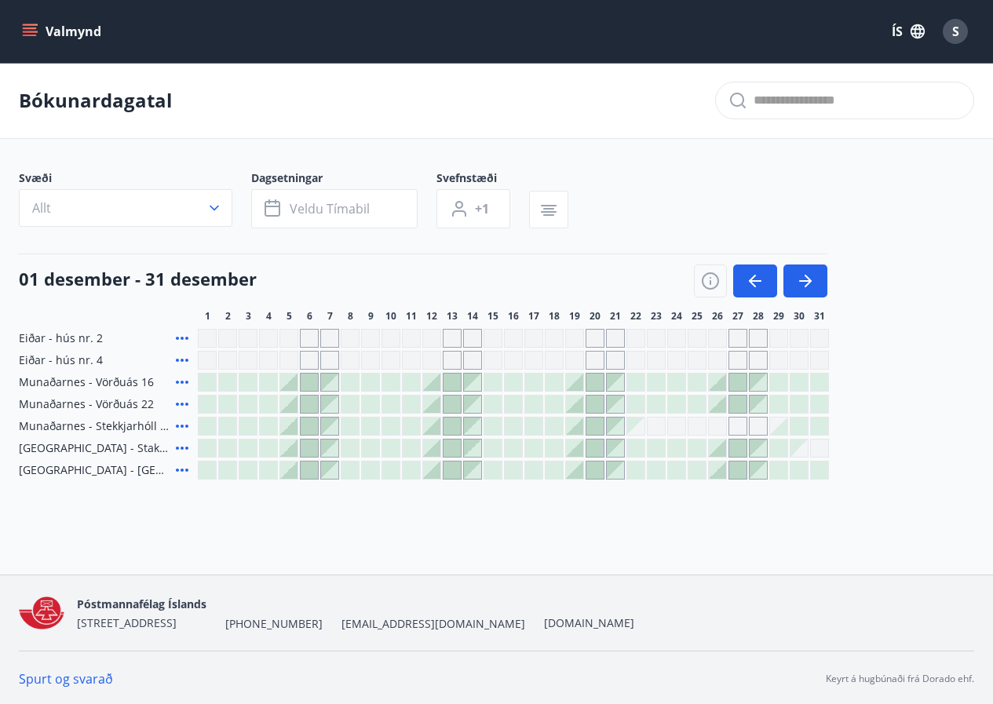
click at [805, 447] on div "Gráir dagar eru ekki bókanlegir" at bounding box center [799, 448] width 17 height 17
click at [752, 280] on icon "button" at bounding box center [752, 281] width 7 height 13
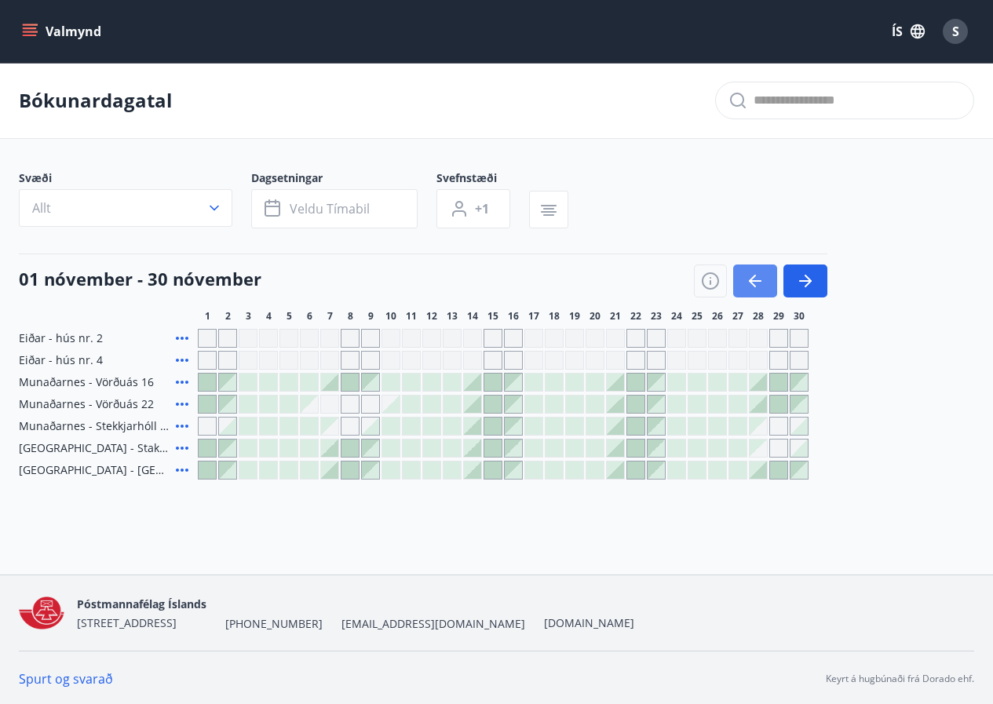
click at [752, 280] on icon "button" at bounding box center [752, 281] width 7 height 13
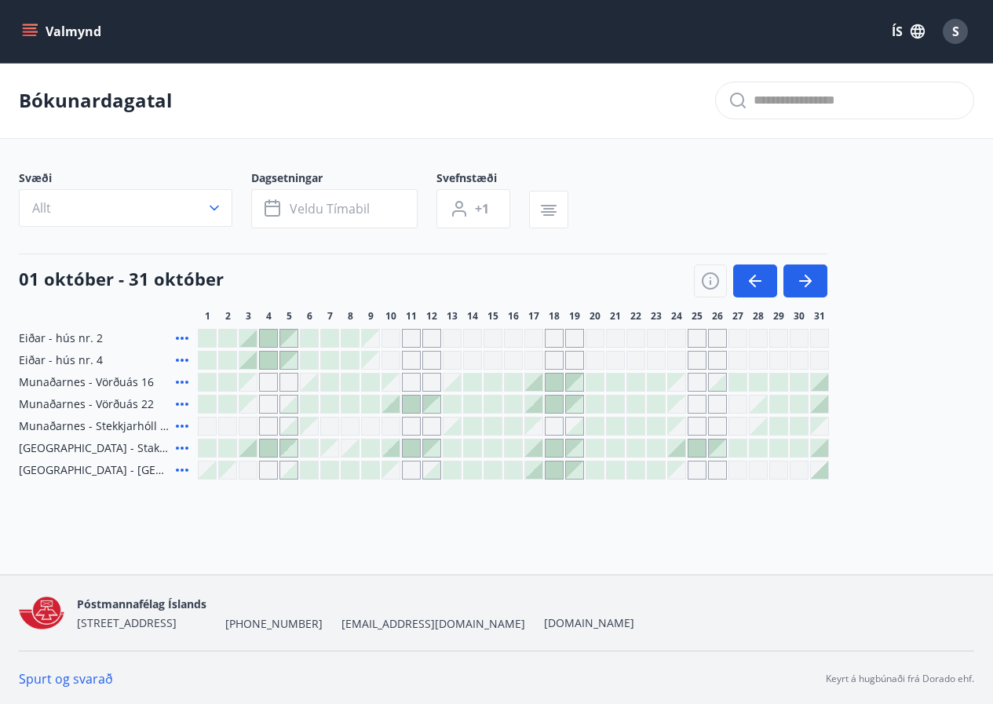
click at [533, 450] on div at bounding box center [533, 448] width 17 height 17
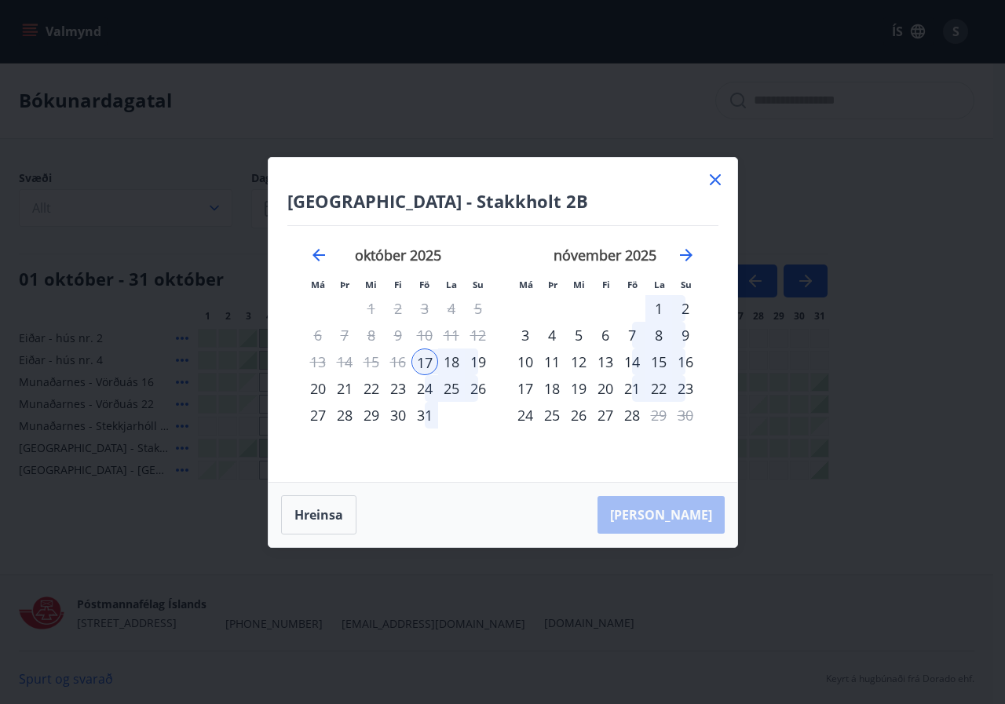
click at [319, 385] on div "20" at bounding box center [318, 388] width 27 height 27
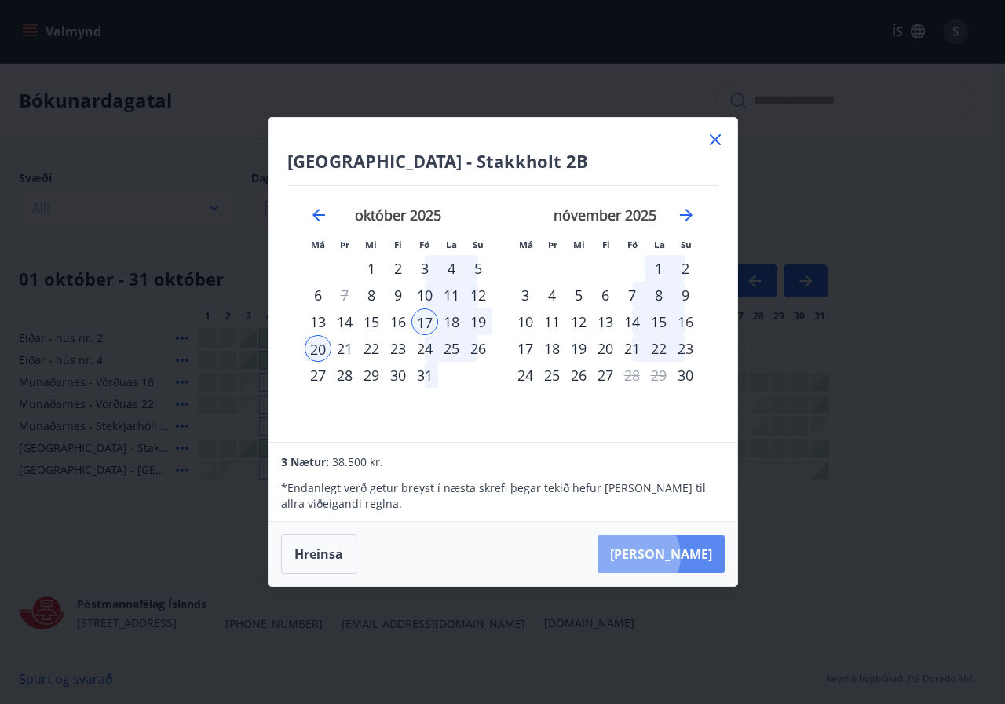
click at [686, 556] on button "[PERSON_NAME]" at bounding box center [661, 555] width 127 height 38
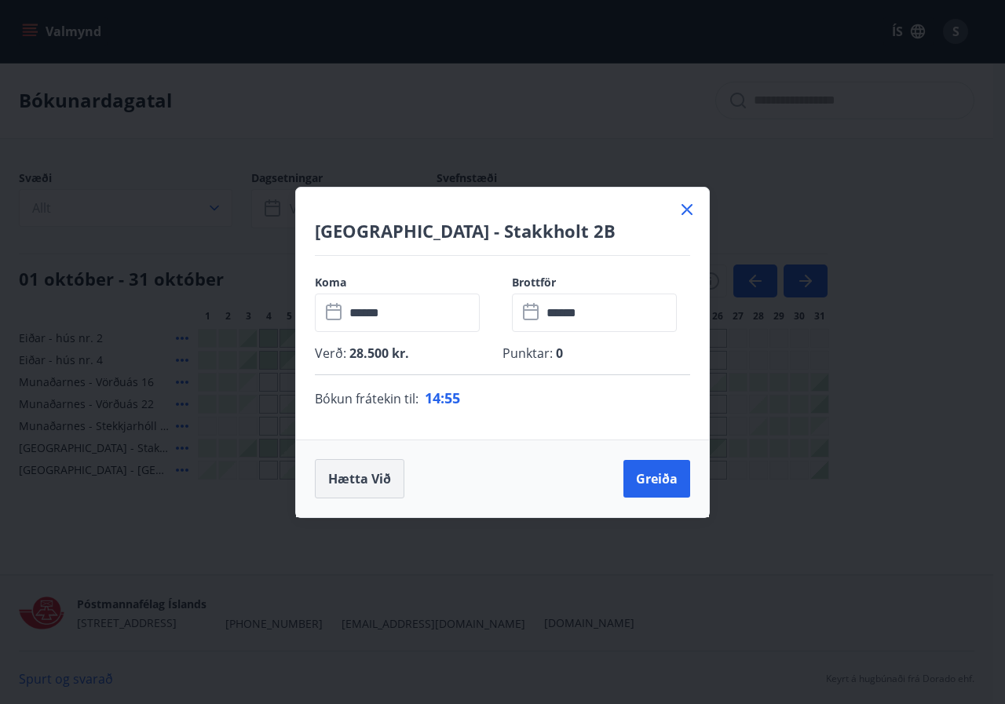
click at [361, 483] on button "Hætta við" at bounding box center [360, 478] width 90 height 39
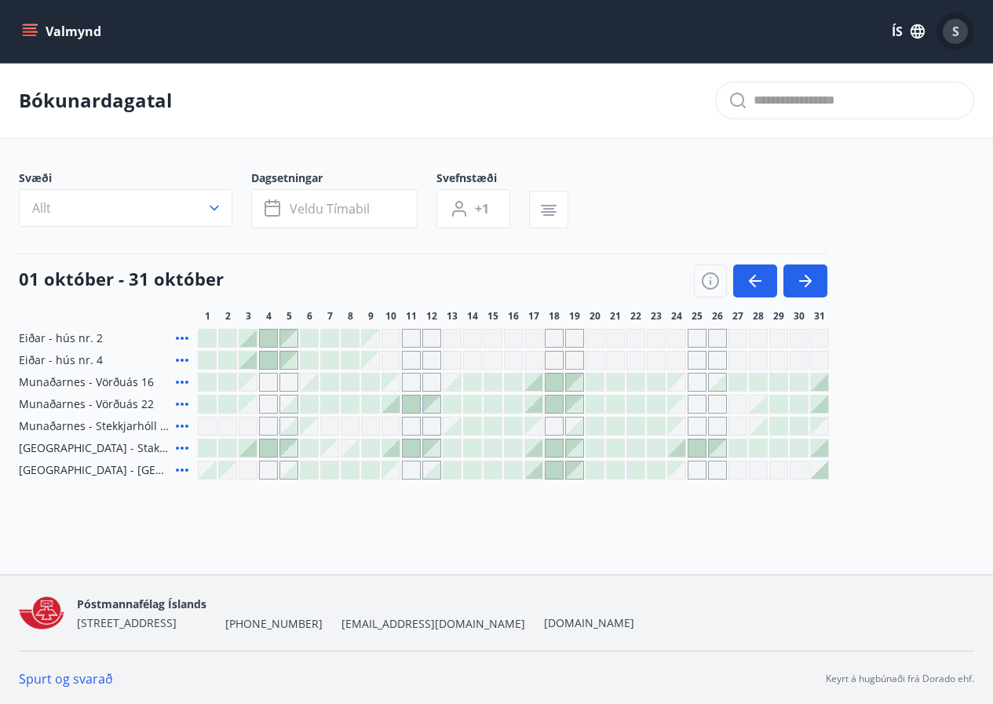
click at [957, 36] on span "S" at bounding box center [955, 31] width 7 height 17
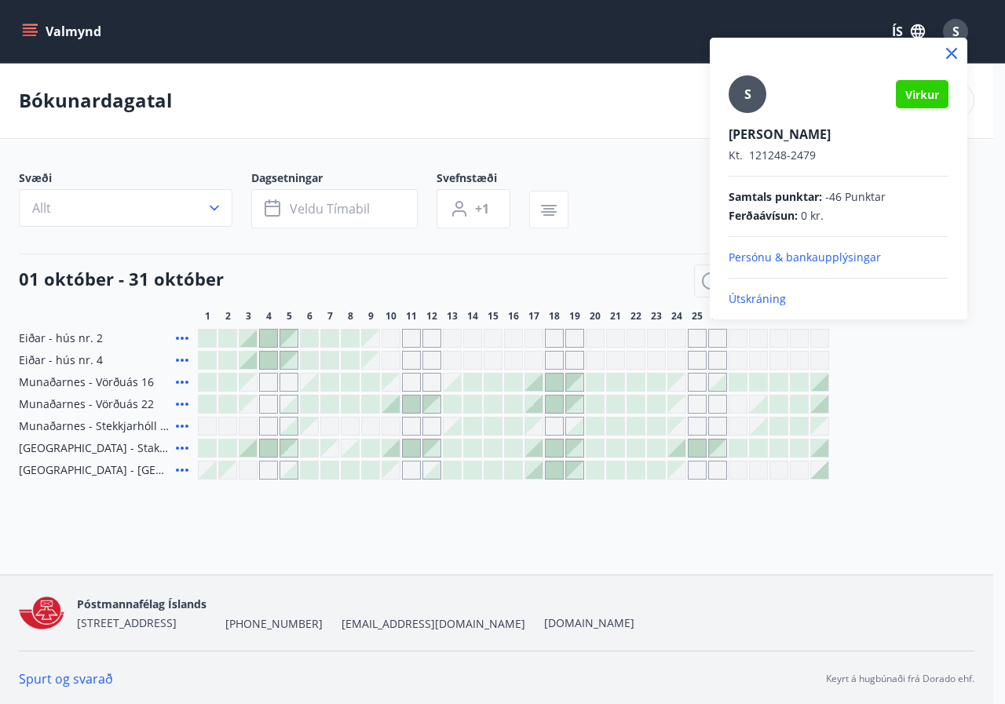
click at [804, 520] on div at bounding box center [502, 352] width 1005 height 704
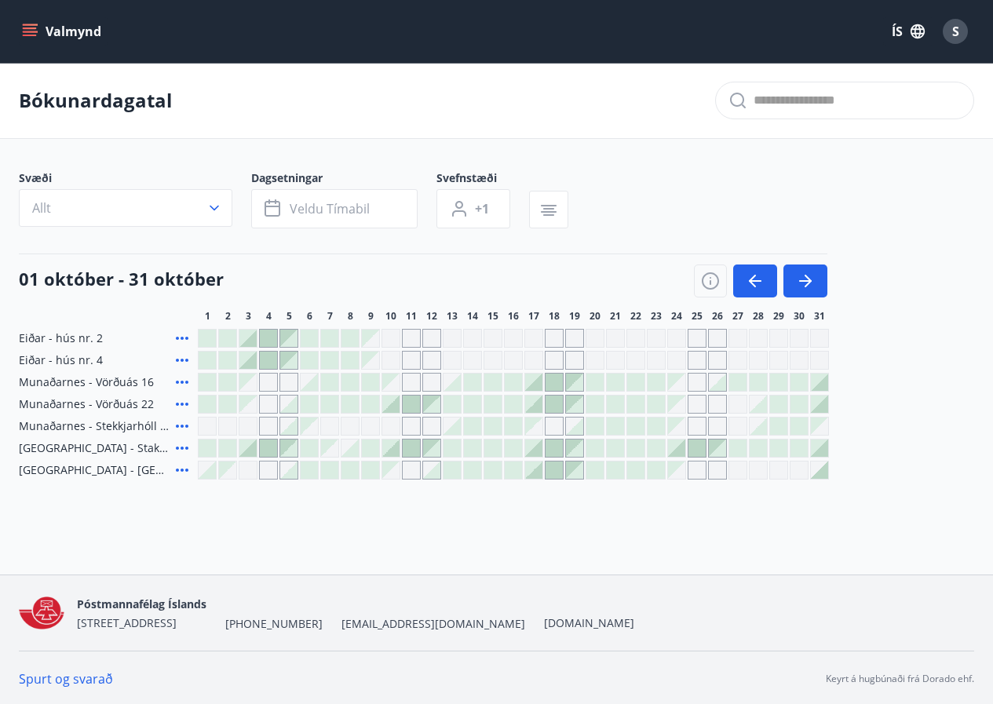
click at [532, 453] on div at bounding box center [533, 448] width 17 height 17
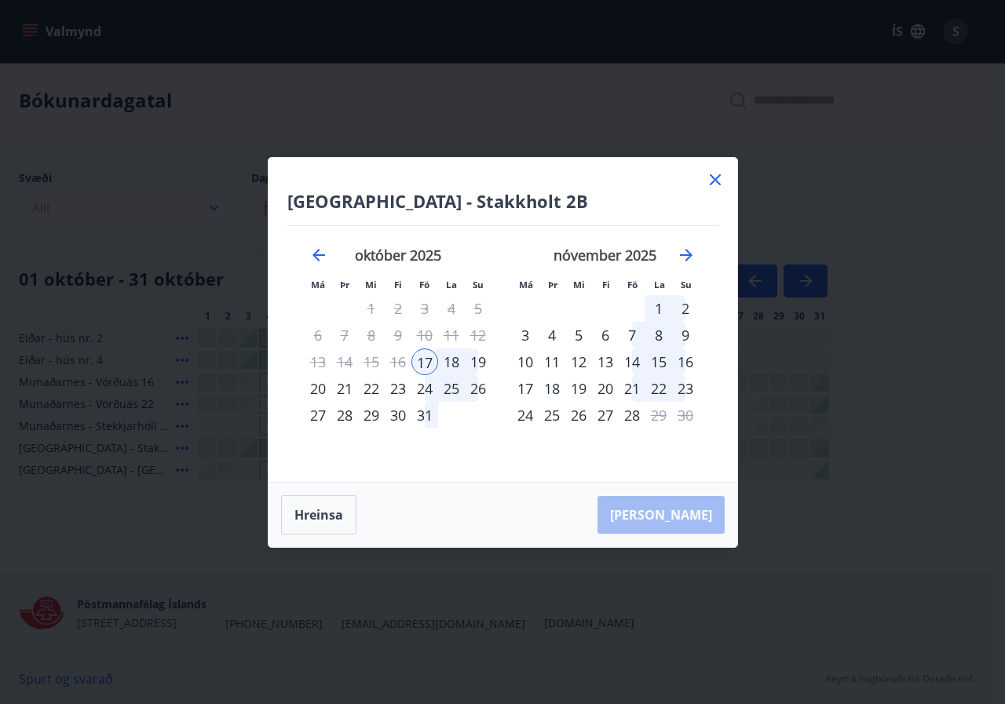
click at [320, 388] on div "20" at bounding box center [318, 388] width 27 height 27
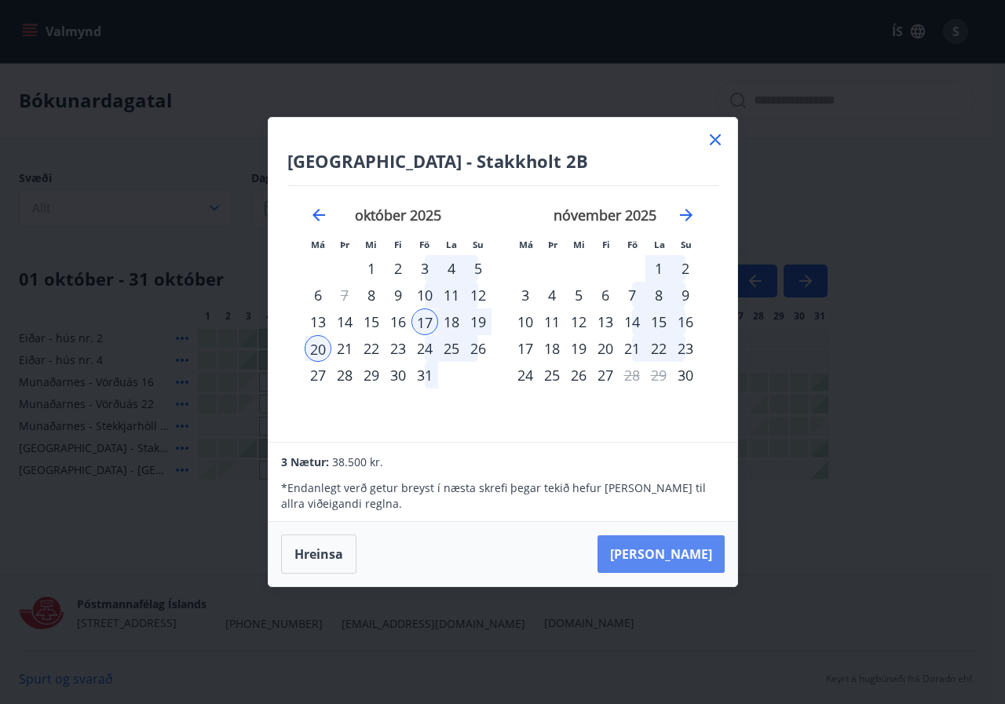
click at [705, 563] on button "[PERSON_NAME]" at bounding box center [661, 555] width 127 height 38
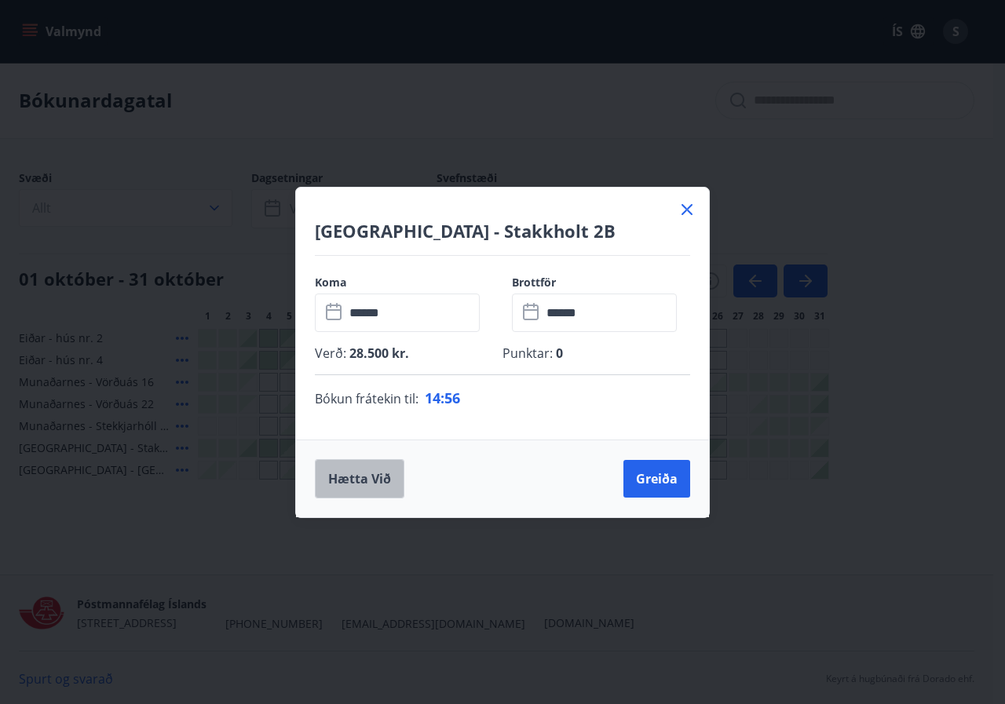
click at [362, 481] on button "Hætta við" at bounding box center [360, 478] width 90 height 39
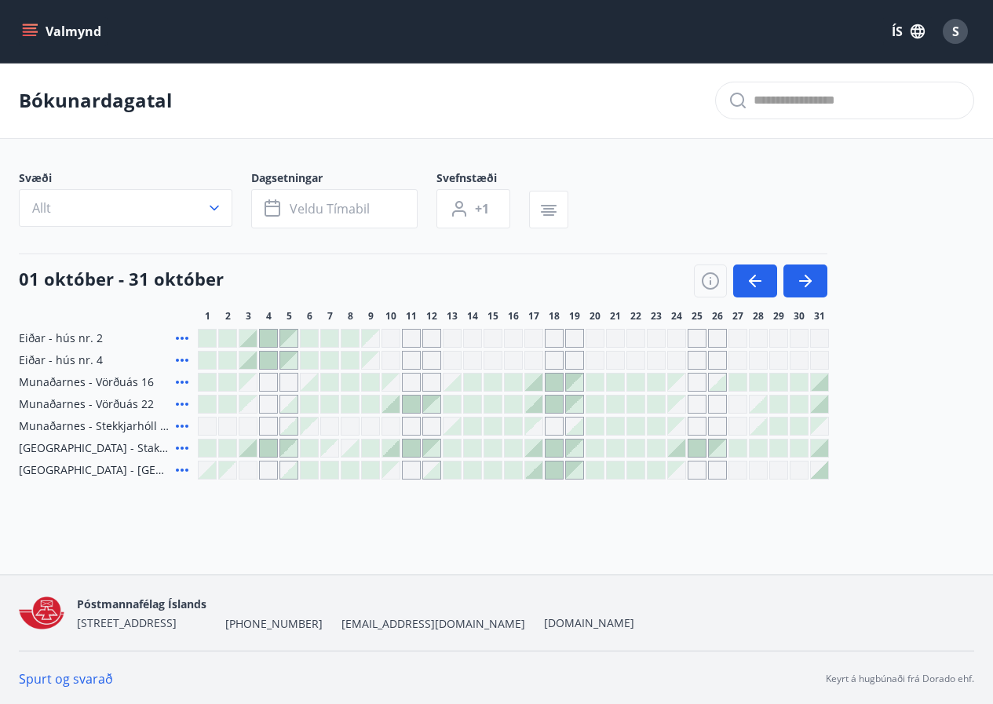
click at [957, 31] on span "S" at bounding box center [955, 31] width 7 height 17
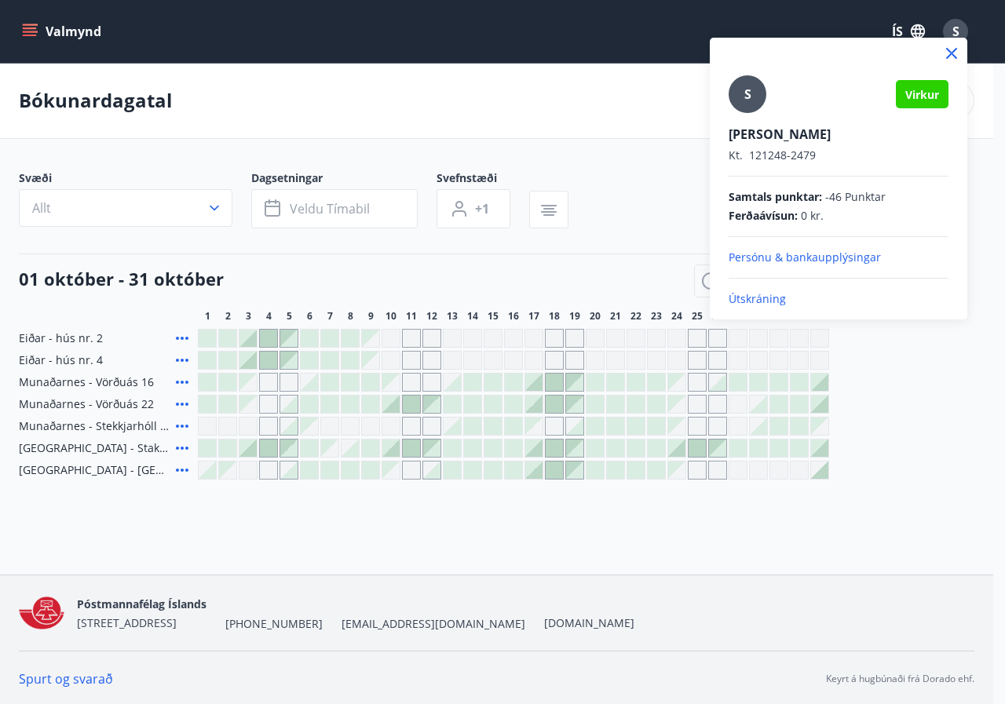
click at [758, 302] on p "Útskráning" at bounding box center [839, 299] width 220 height 16
